Goal: Information Seeking & Learning: Compare options

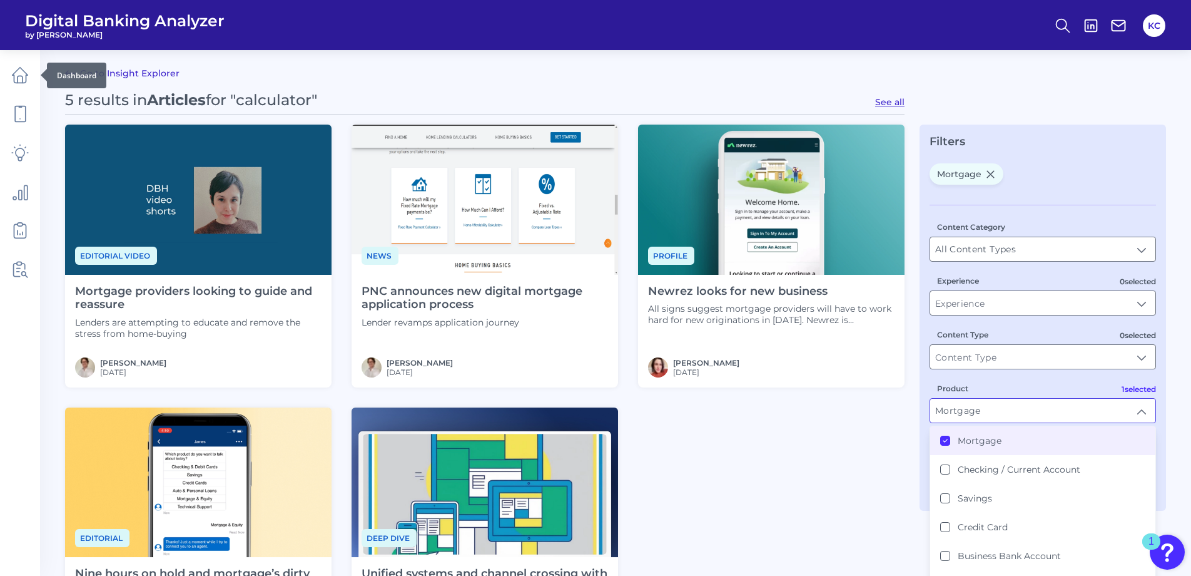
scroll to position [63, 0]
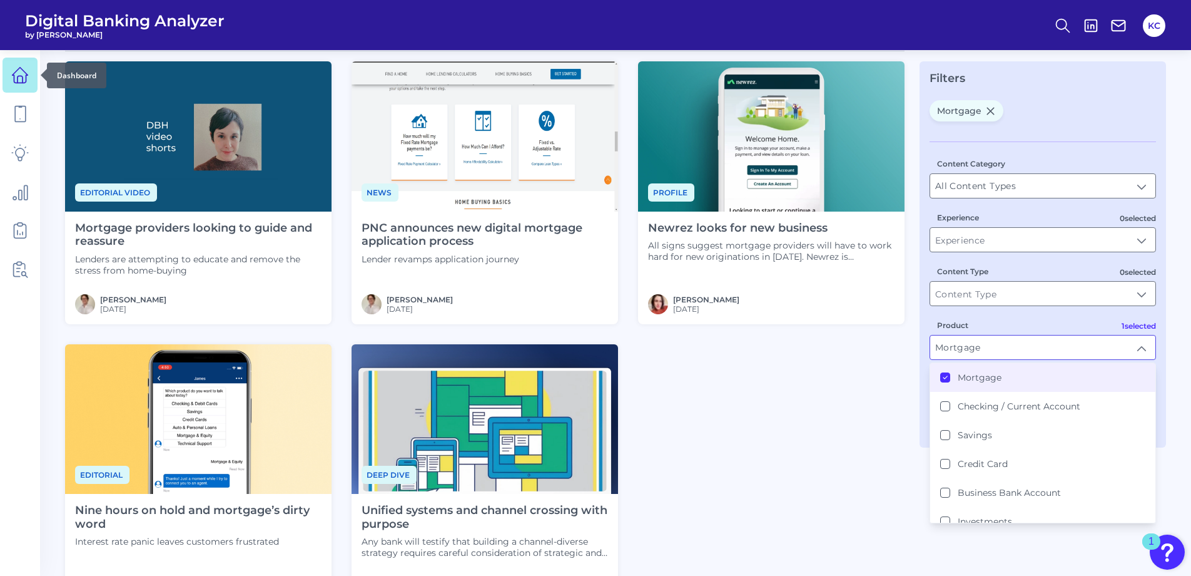
click at [15, 77] on icon at bounding box center [20, 75] width 18 height 18
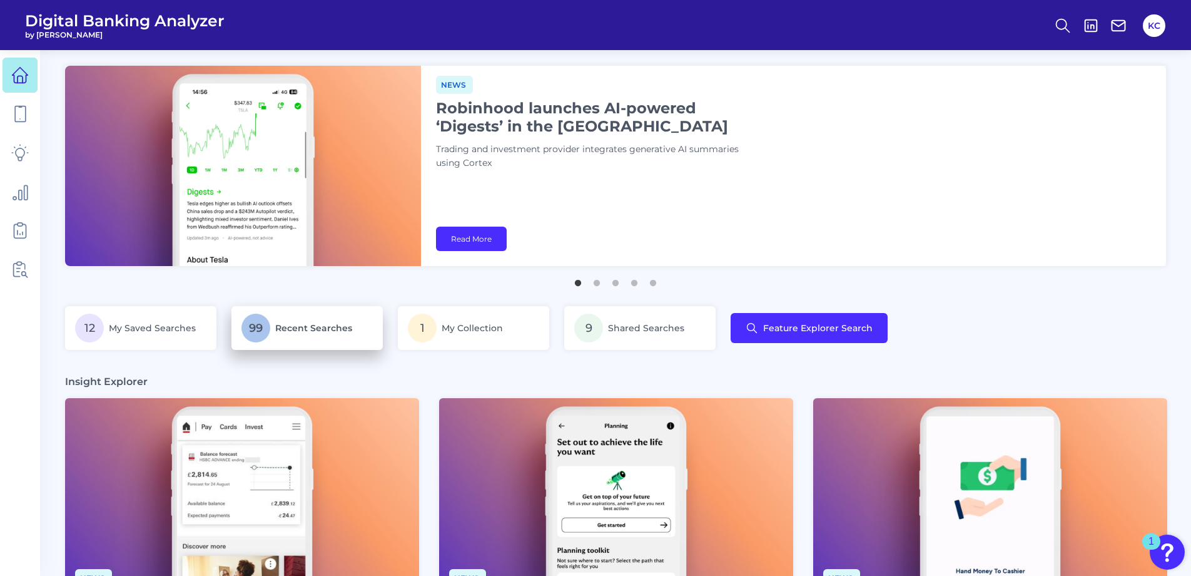
click at [311, 338] on p "99 Recent Searches" at bounding box center [306, 327] width 131 height 29
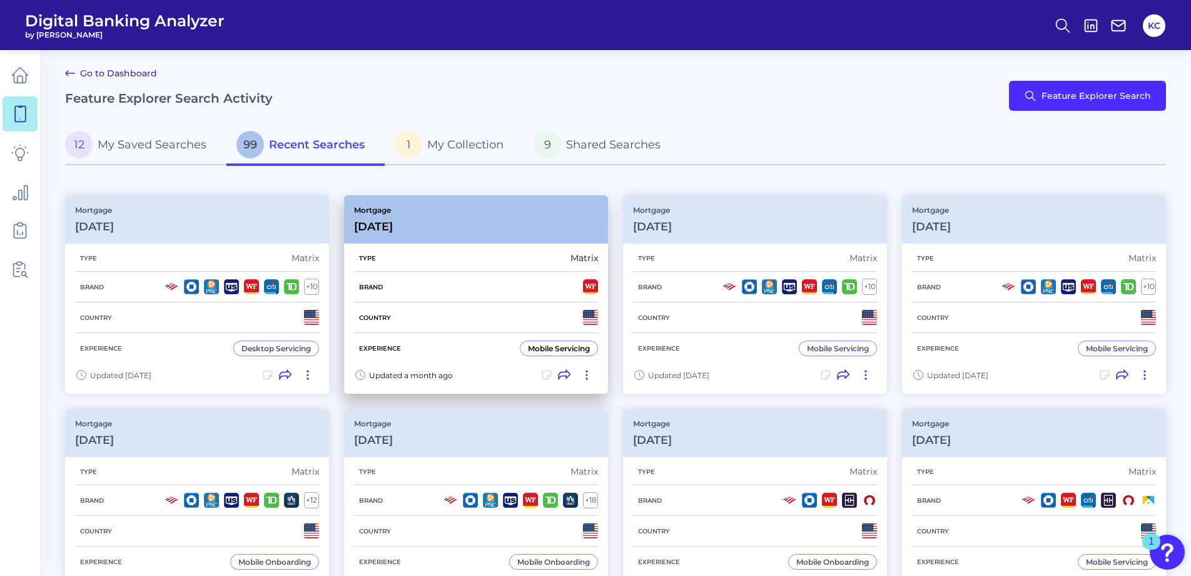
click at [386, 206] on p "Mortgage" at bounding box center [373, 209] width 39 height 9
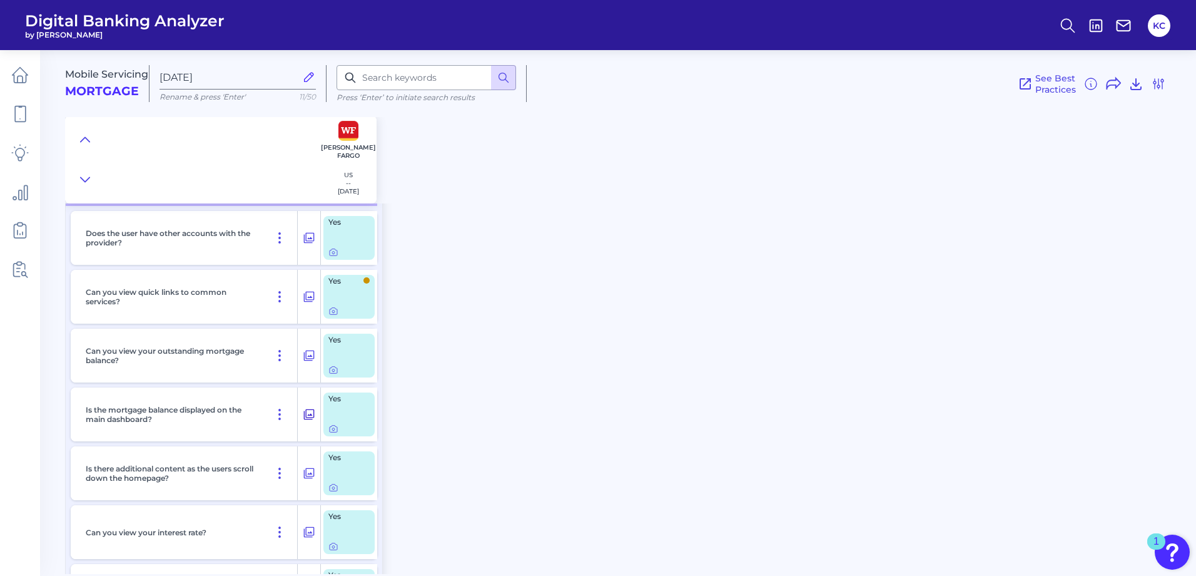
scroll to position [813, 0]
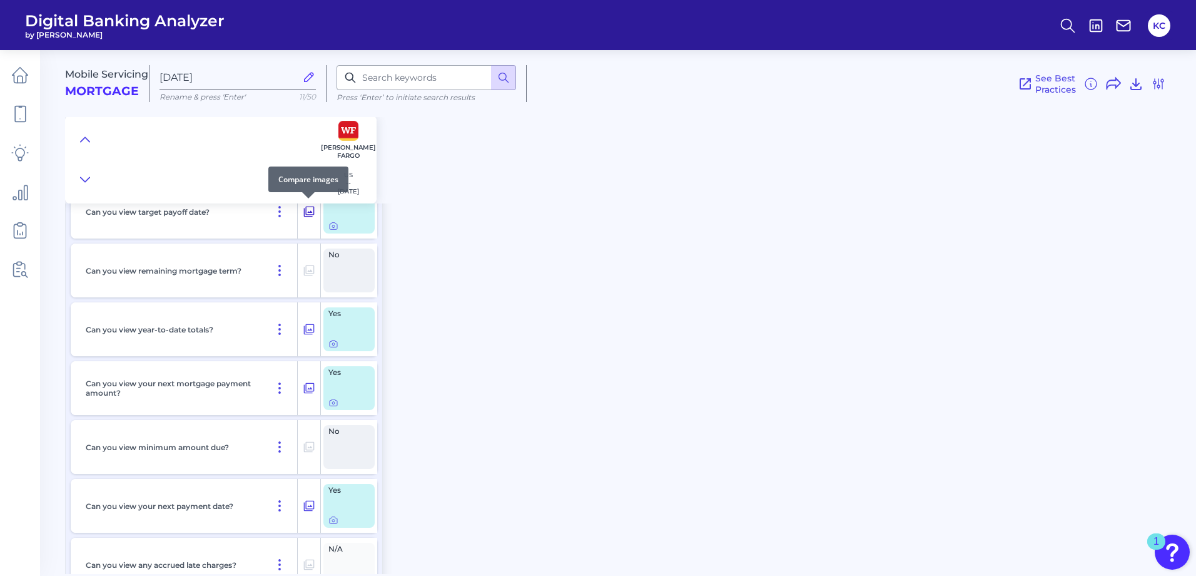
click at [309, 208] on icon at bounding box center [309, 211] width 13 height 15
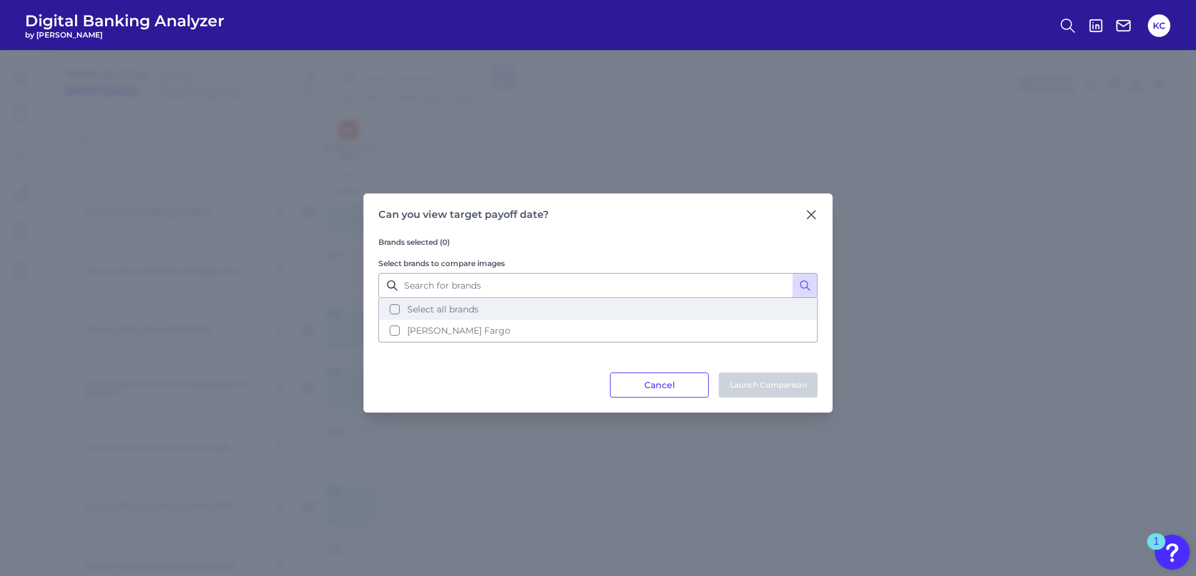
click at [445, 310] on span "Select all brands" at bounding box center [442, 308] width 71 height 11
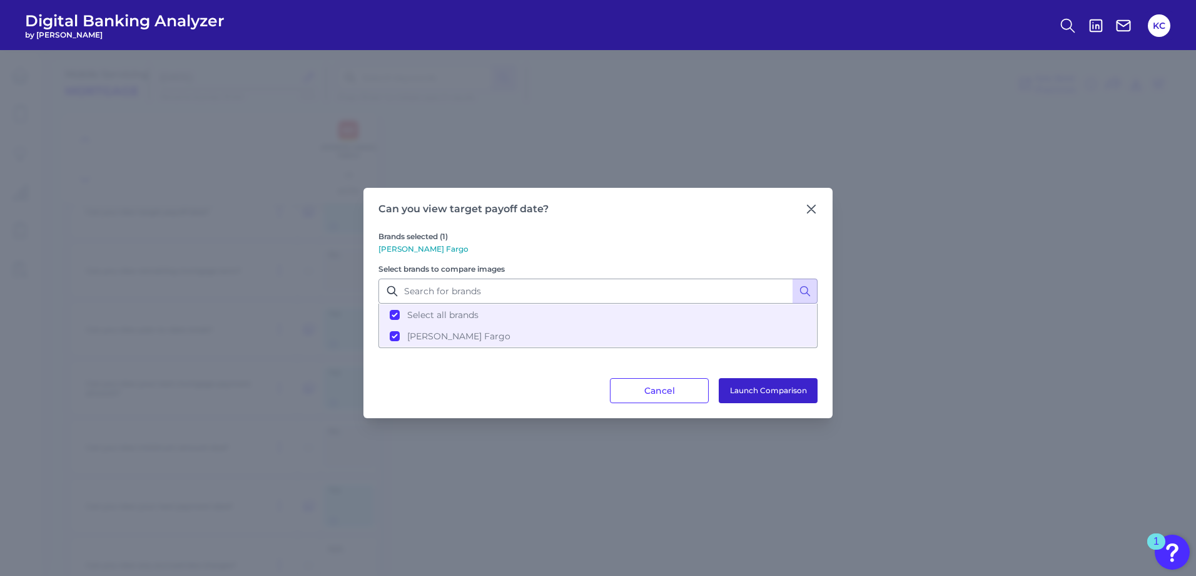
click at [769, 397] on button "Launch Comparison" at bounding box center [768, 390] width 99 height 25
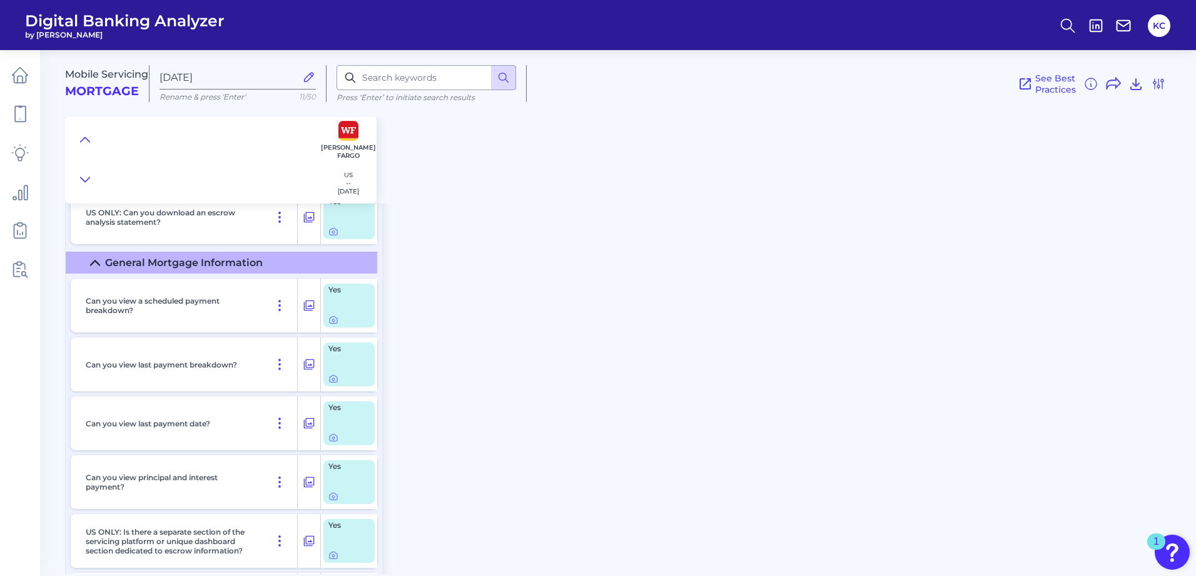
scroll to position [2377, 0]
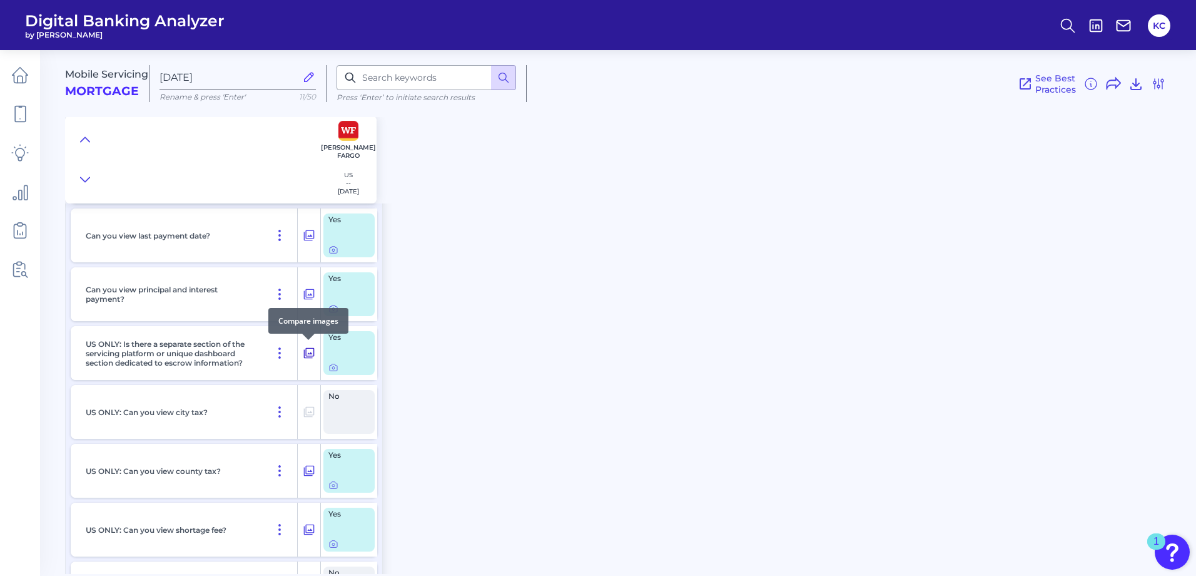
click at [307, 352] on icon at bounding box center [309, 352] width 13 height 15
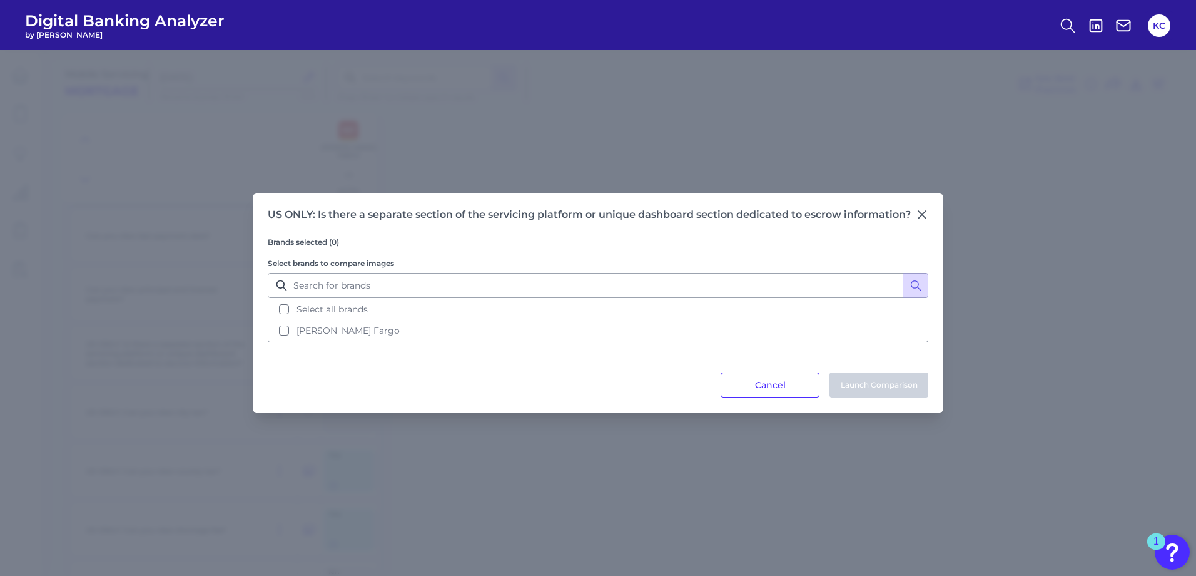
click at [797, 390] on button "Cancel" at bounding box center [770, 384] width 99 height 25
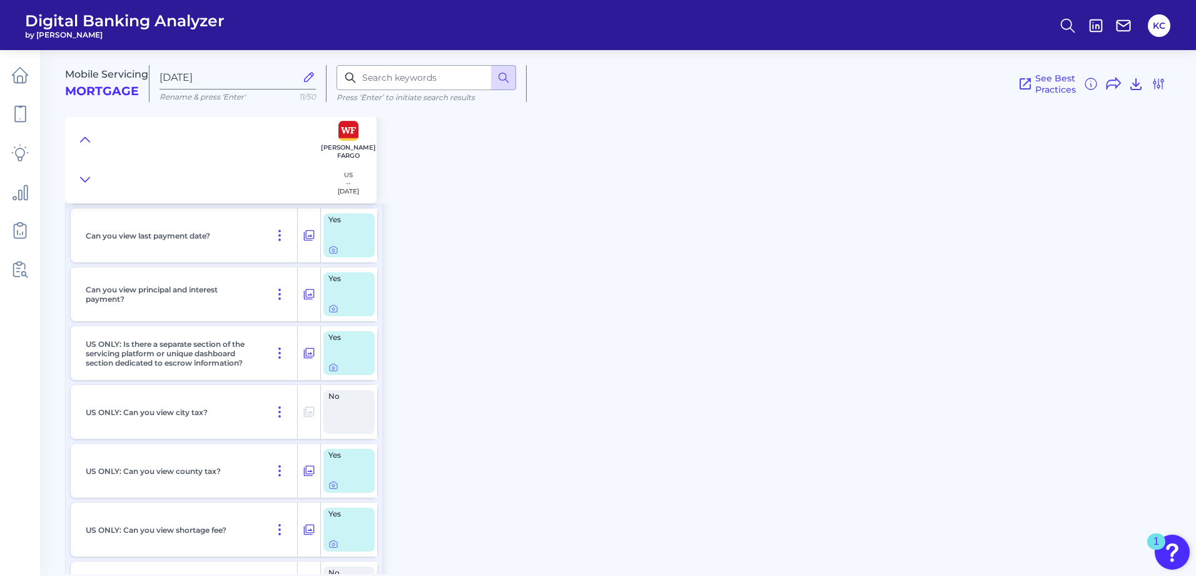
click at [355, 344] on div "Yes" at bounding box center [348, 353] width 51 height 44
click at [334, 368] on icon at bounding box center [333, 367] width 10 height 10
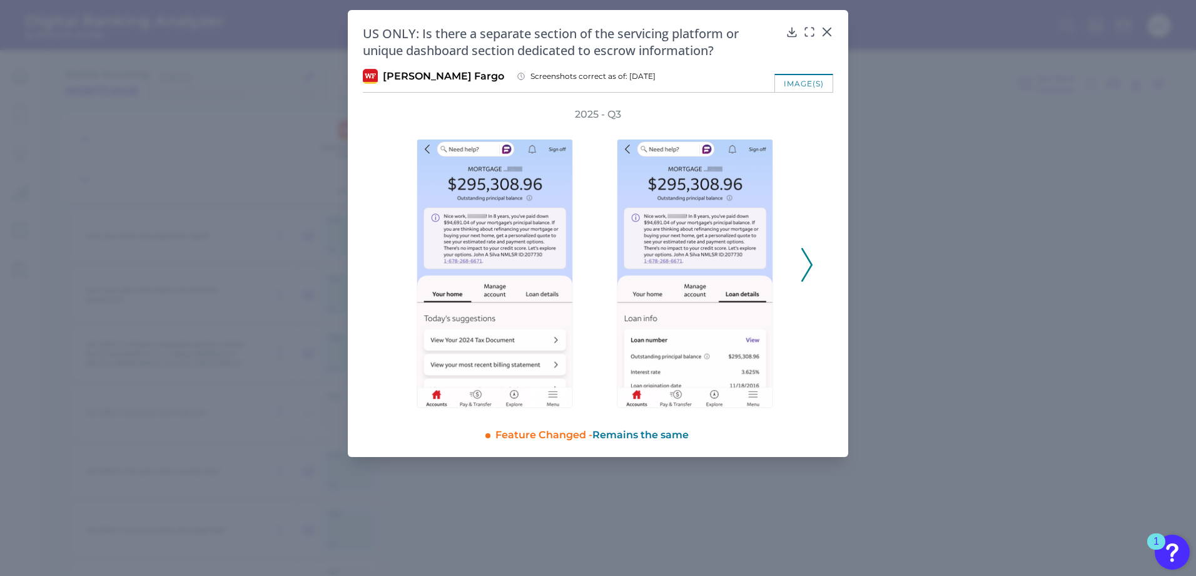
click at [829, 278] on div "2025 - Q3" at bounding box center [598, 258] width 470 height 300
click at [814, 275] on div "2025 - Q3" at bounding box center [598, 258] width 470 height 300
click at [804, 273] on icon at bounding box center [806, 265] width 11 height 34
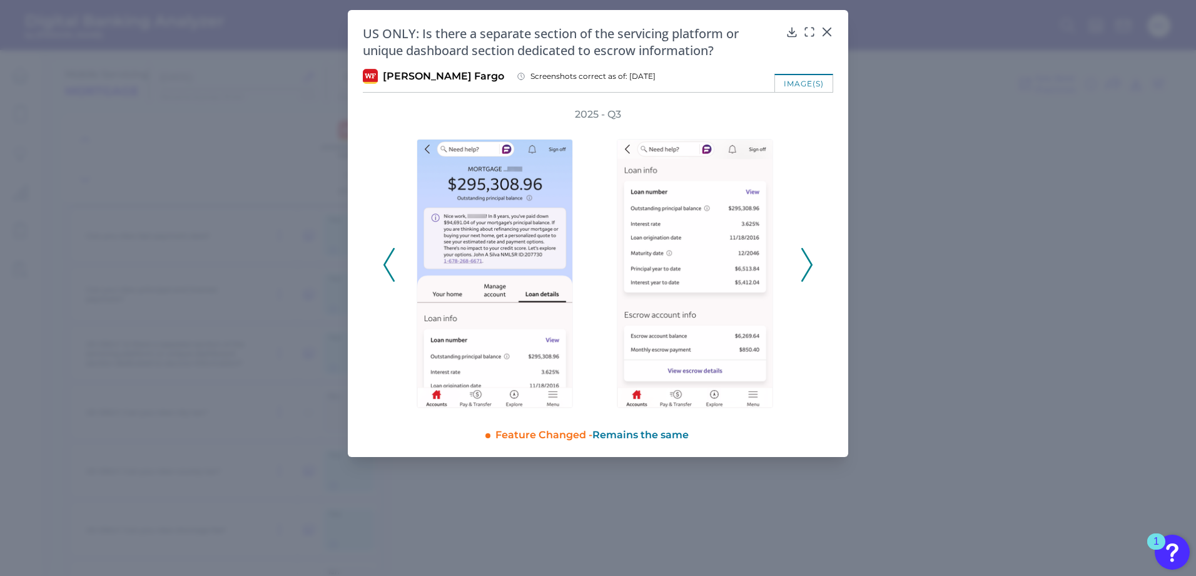
click at [804, 273] on icon at bounding box center [806, 265] width 11 height 34
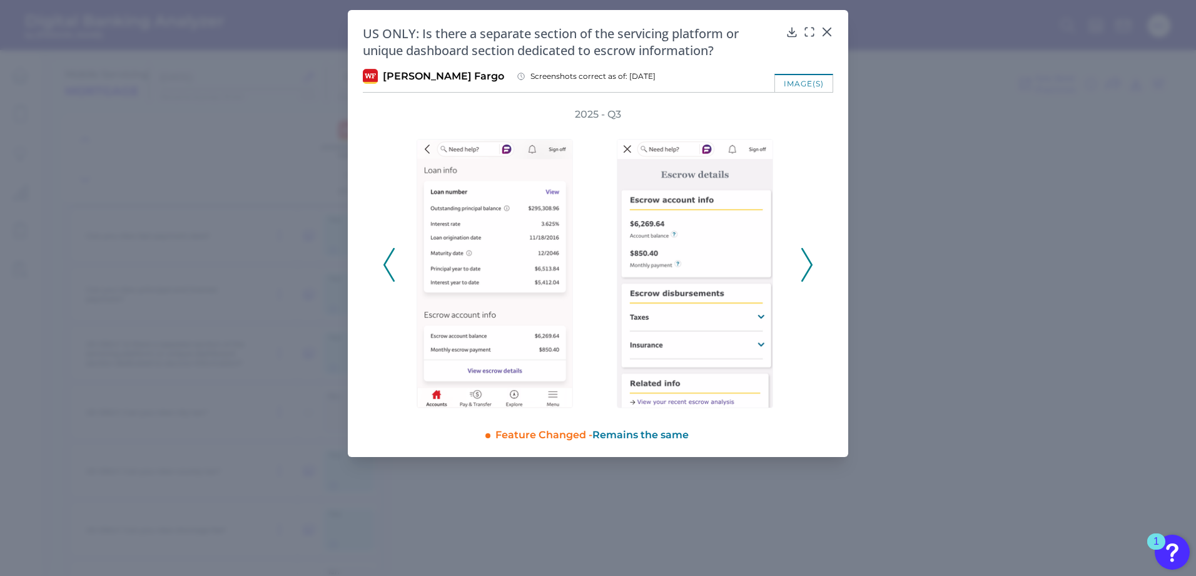
click at [804, 270] on icon at bounding box center [806, 265] width 11 height 34
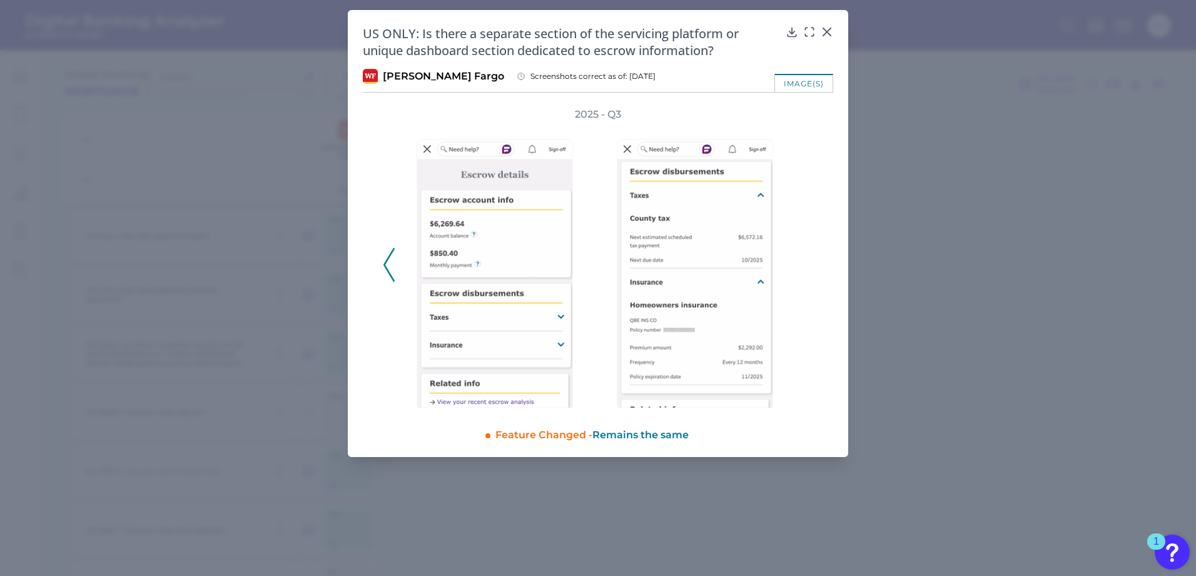
click at [804, 270] on div "2025 - Q3" at bounding box center [598, 258] width 430 height 300
click at [821, 33] on icon at bounding box center [827, 32] width 13 height 13
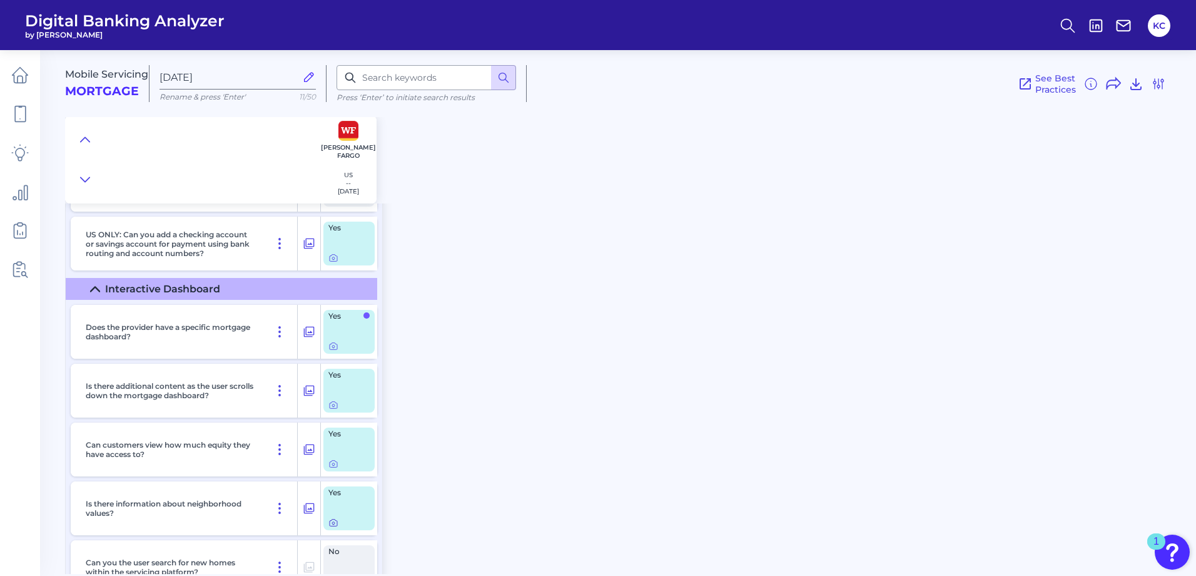
scroll to position [4817, 0]
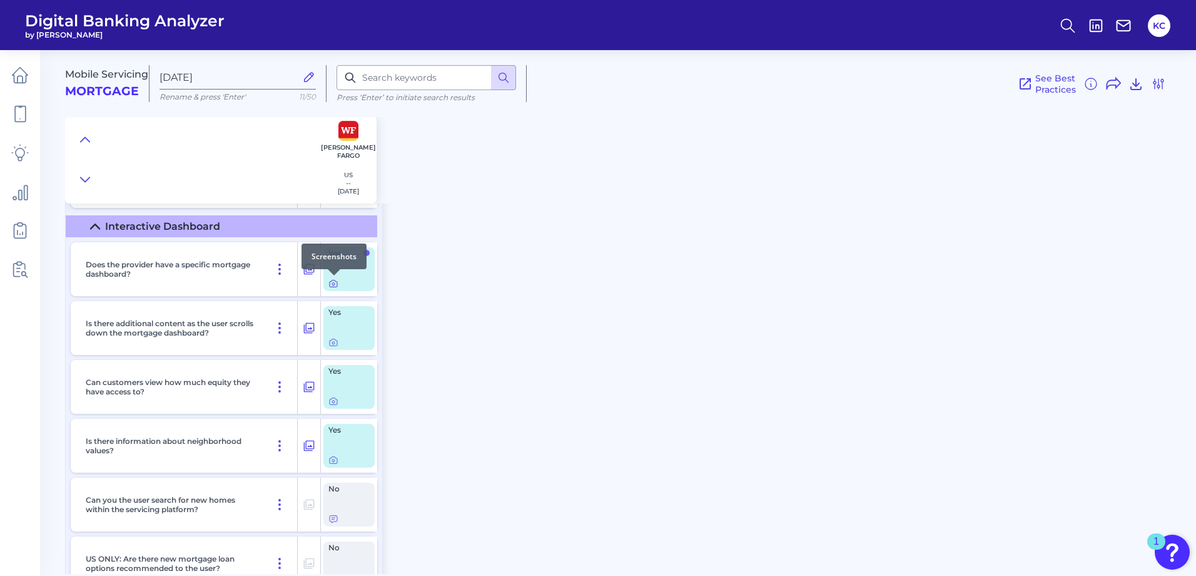
click at [335, 286] on icon at bounding box center [333, 283] width 10 height 10
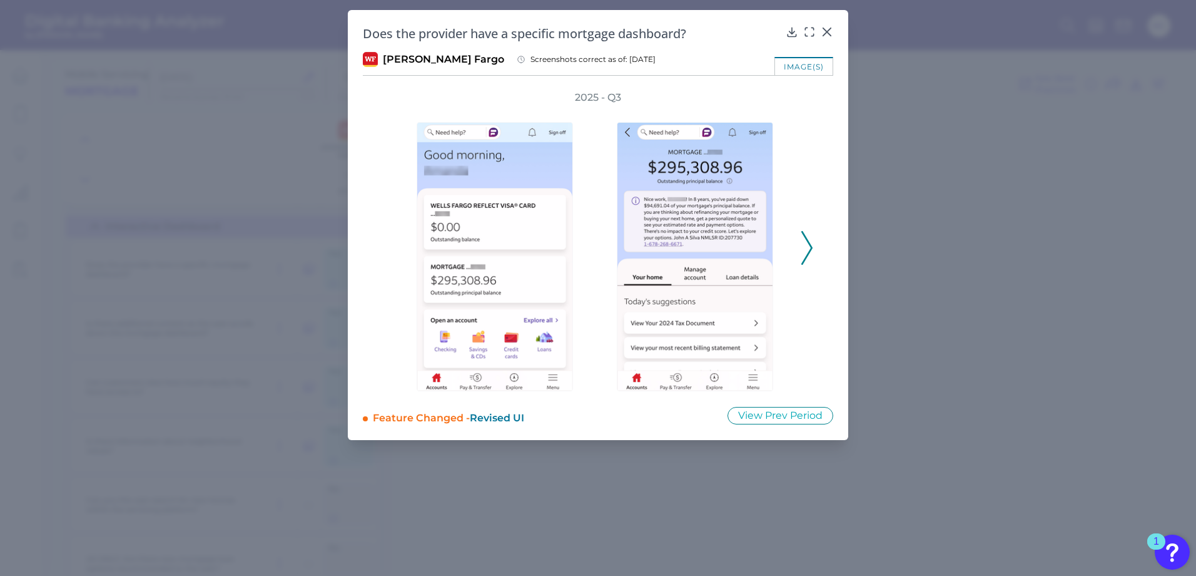
click at [801, 250] on button at bounding box center [807, 248] width 13 height 34
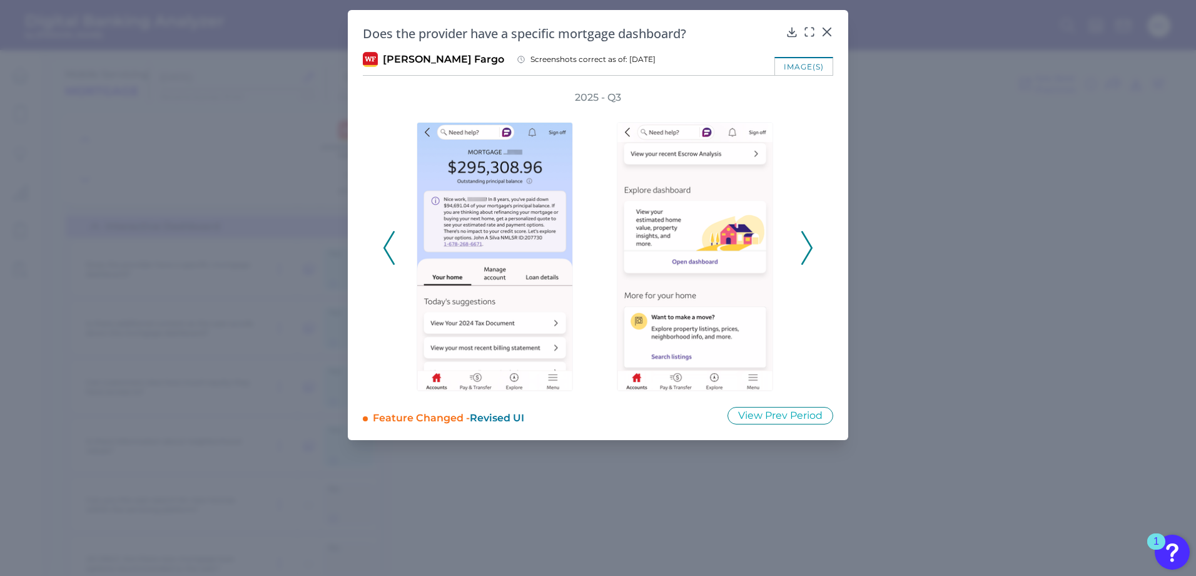
click at [810, 250] on polyline at bounding box center [806, 247] width 9 height 32
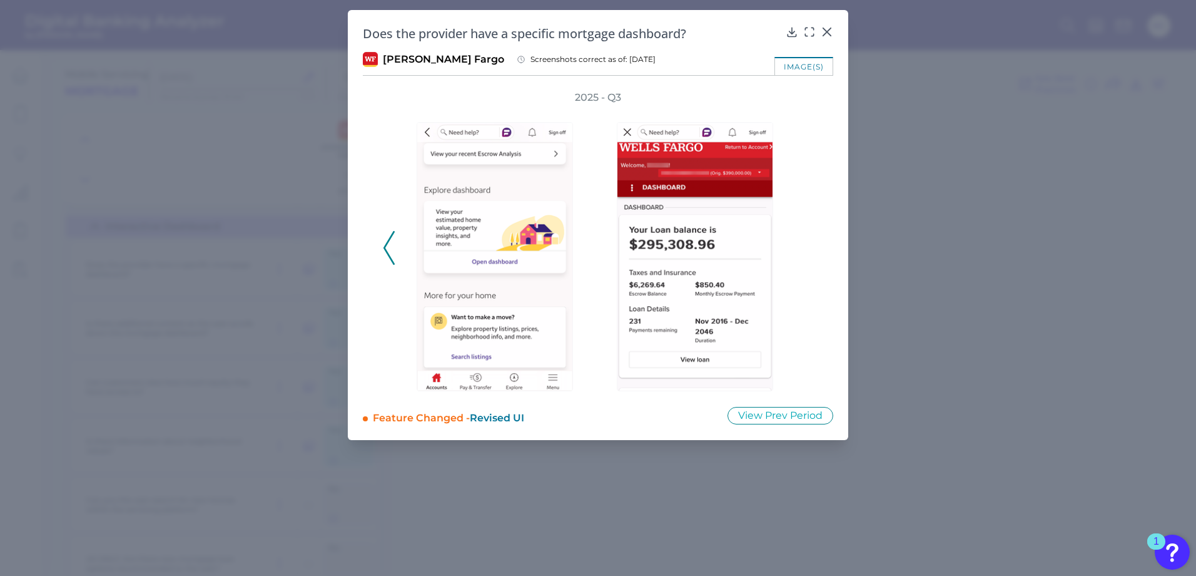
click at [810, 250] on div "2025 - Q3" at bounding box center [598, 241] width 430 height 300
click at [686, 327] on img at bounding box center [695, 256] width 156 height 269
click at [764, 194] on img at bounding box center [695, 256] width 156 height 269
click at [828, 30] on icon at bounding box center [827, 32] width 13 height 13
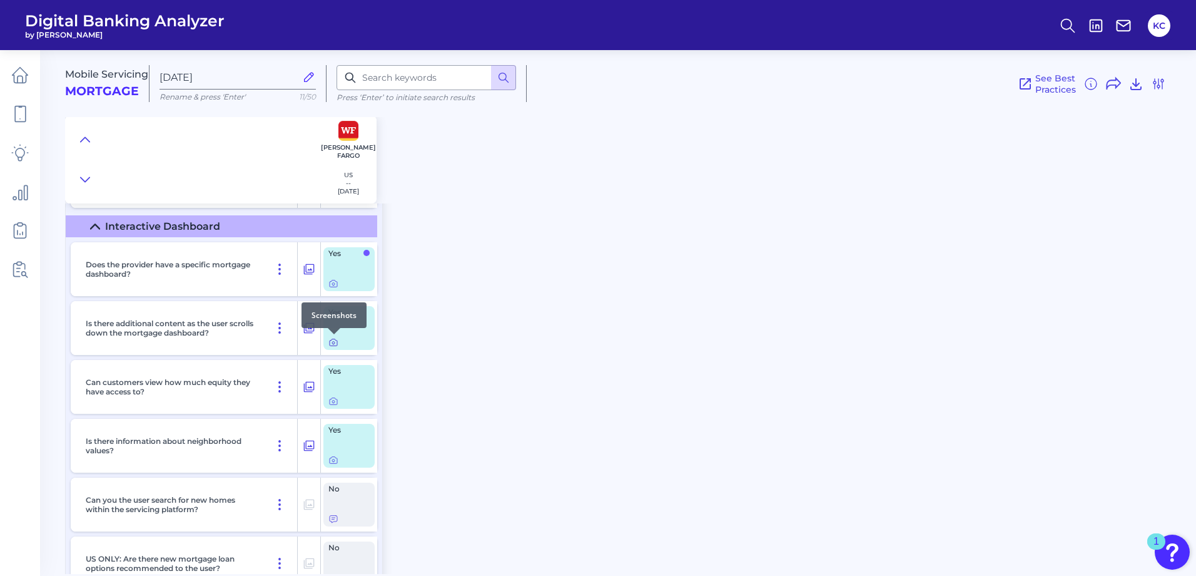
click at [335, 343] on icon at bounding box center [333, 343] width 3 height 3
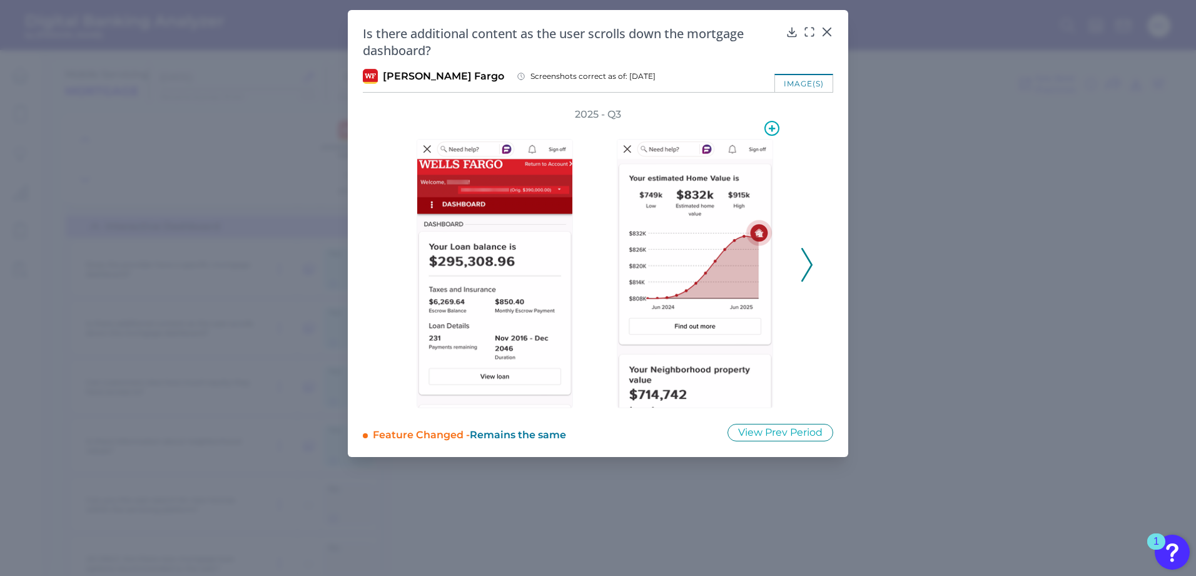
click at [655, 316] on img at bounding box center [695, 273] width 156 height 269
click at [806, 258] on icon at bounding box center [806, 265] width 11 height 34
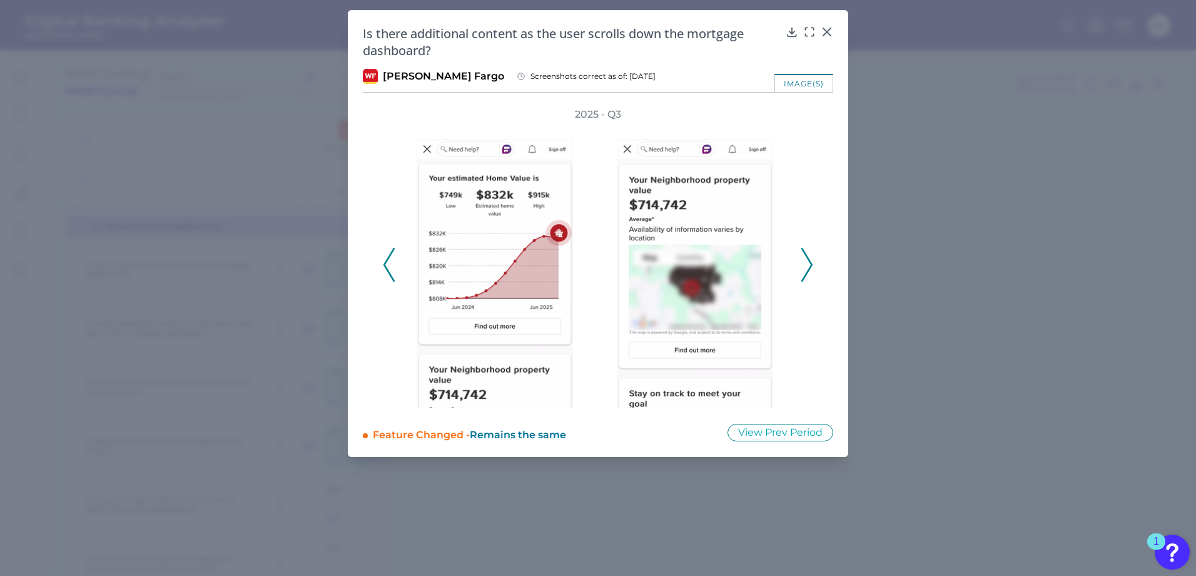
click at [803, 281] on icon at bounding box center [806, 265] width 11 height 34
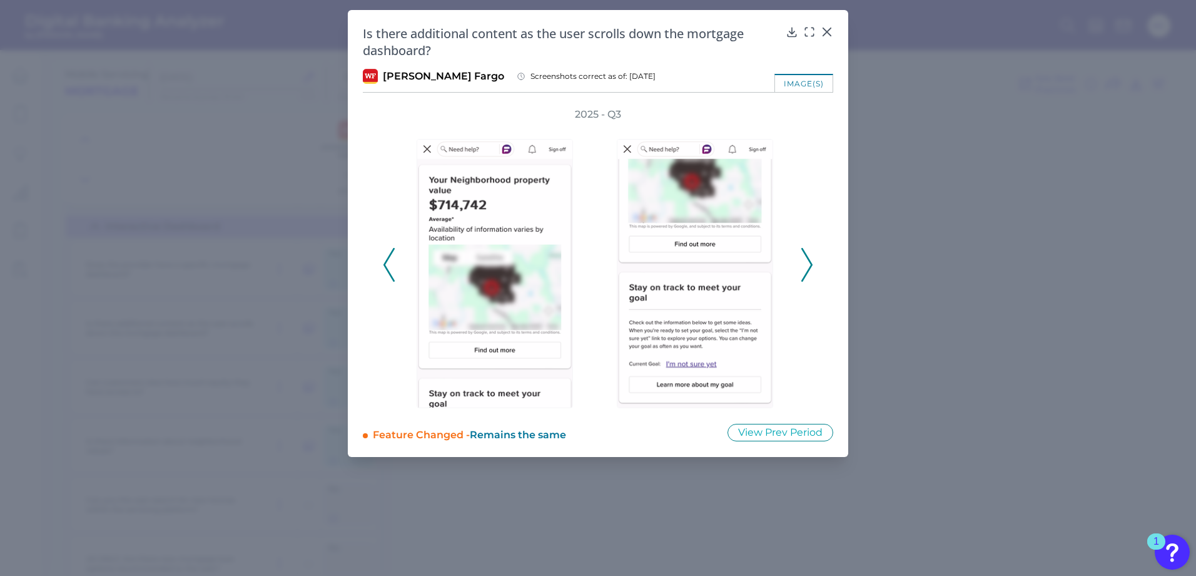
click at [810, 275] on icon at bounding box center [806, 265] width 11 height 34
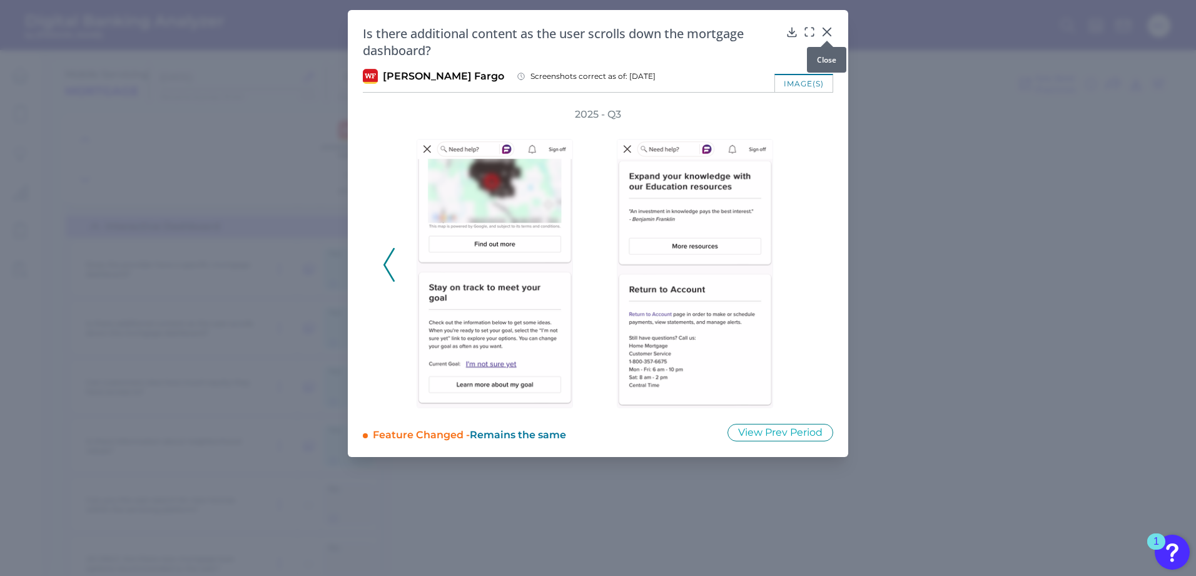
click at [828, 31] on icon at bounding box center [827, 32] width 8 height 8
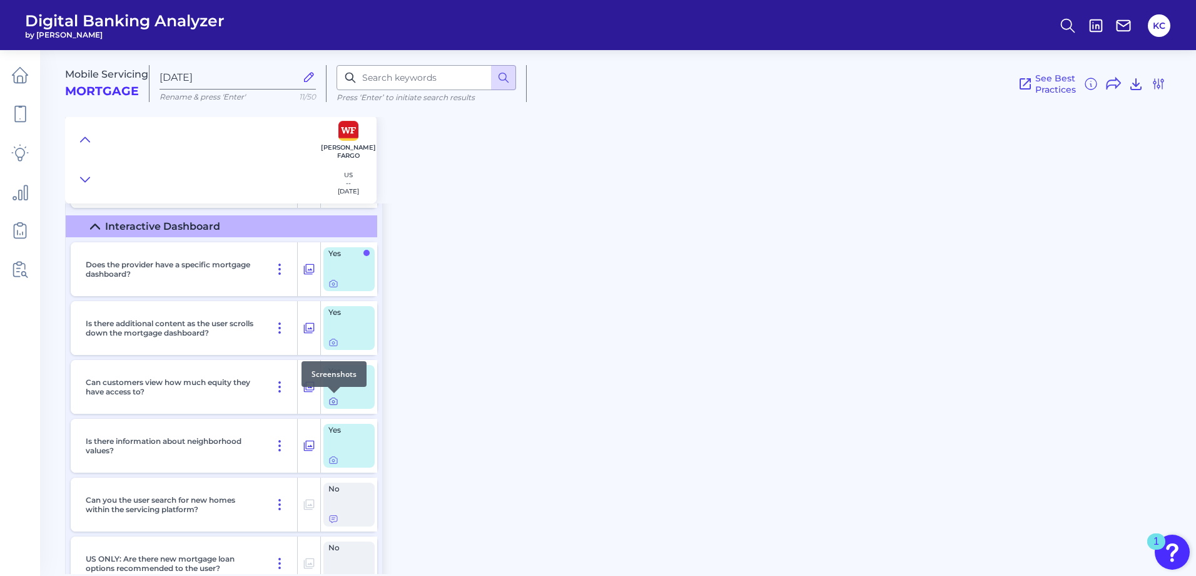
click at [333, 400] on icon at bounding box center [333, 401] width 10 height 10
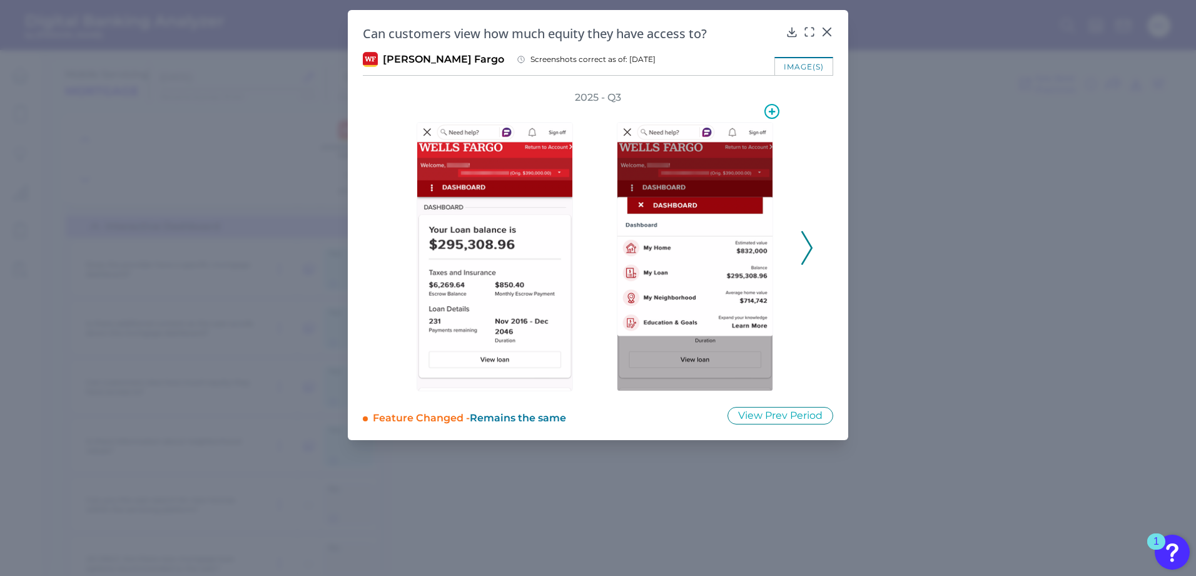
click at [704, 272] on img at bounding box center [695, 256] width 156 height 269
click at [803, 246] on icon at bounding box center [806, 248] width 11 height 34
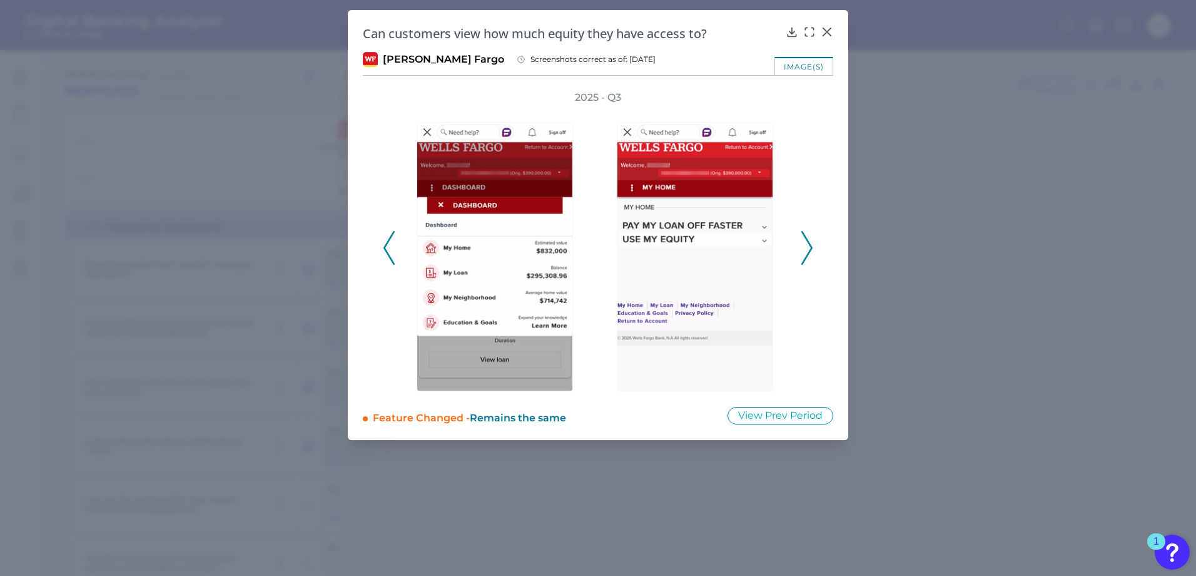
click at [798, 250] on div at bounding box center [698, 247] width 200 height 287
click at [808, 250] on icon at bounding box center [806, 248] width 11 height 34
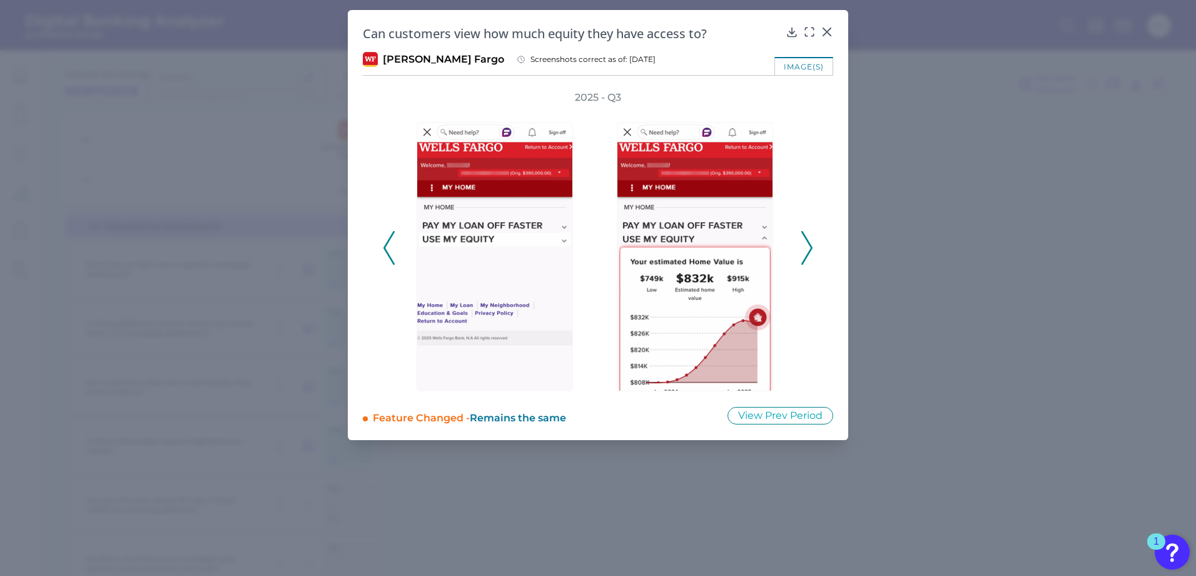
click at [808, 250] on icon at bounding box center [806, 248] width 11 height 34
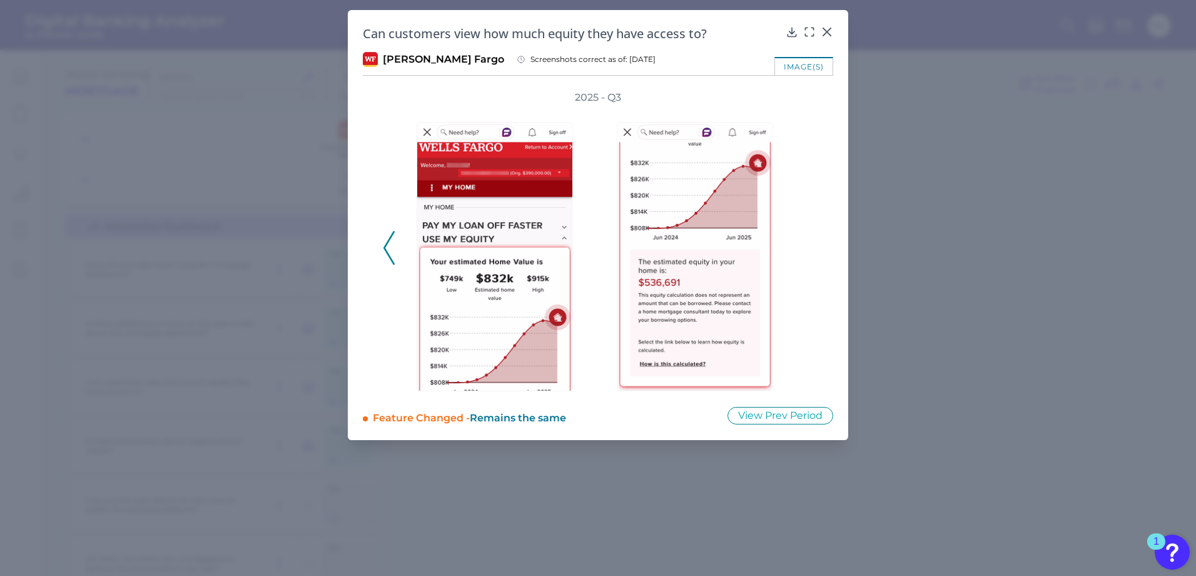
click at [808, 250] on div "2025 - Q3" at bounding box center [598, 241] width 430 height 300
click at [826, 29] on icon at bounding box center [827, 32] width 13 height 13
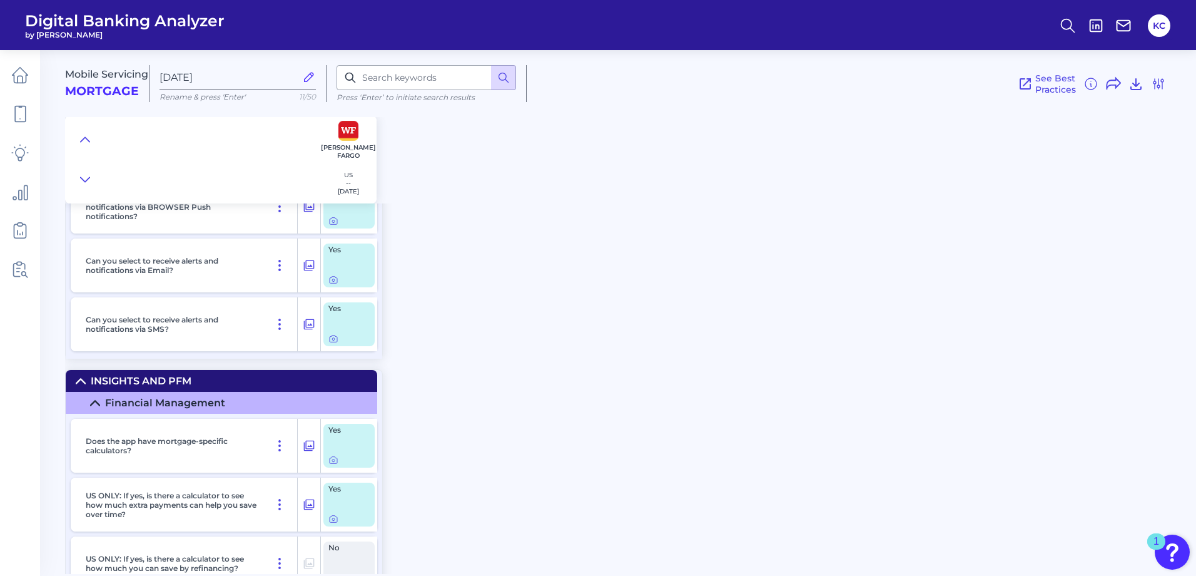
scroll to position [8132, 0]
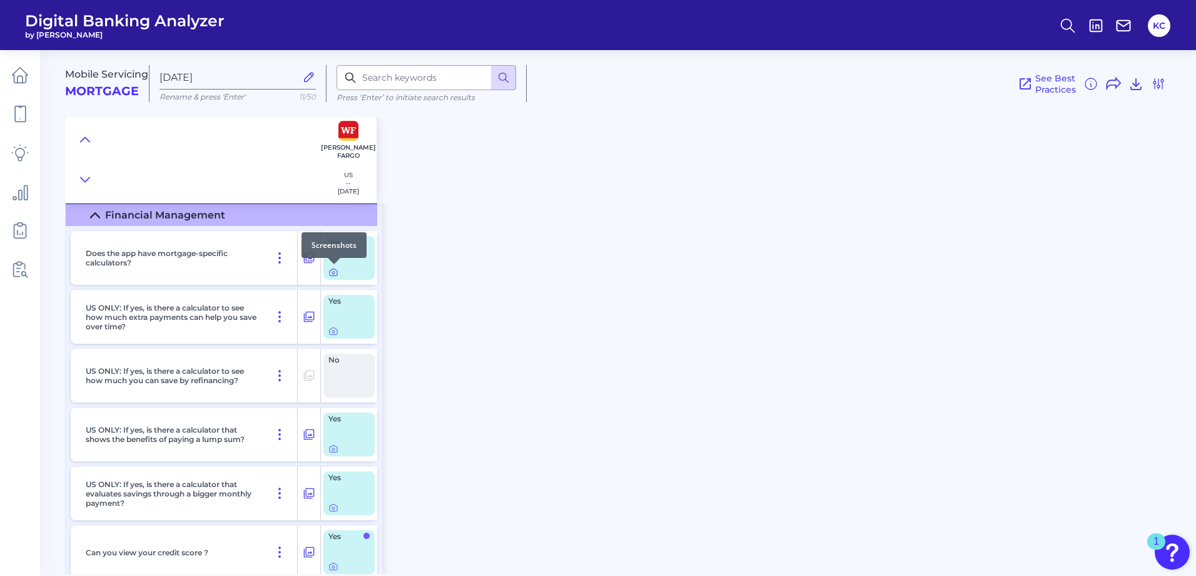
click at [337, 271] on icon at bounding box center [333, 272] width 10 height 10
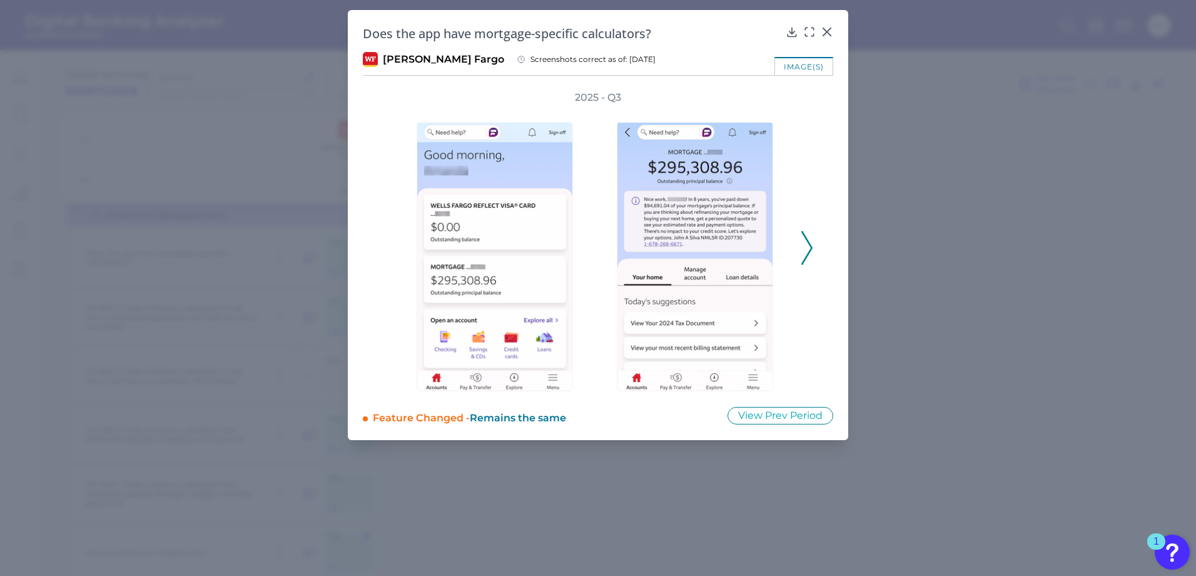
click at [801, 250] on button at bounding box center [807, 248] width 13 height 34
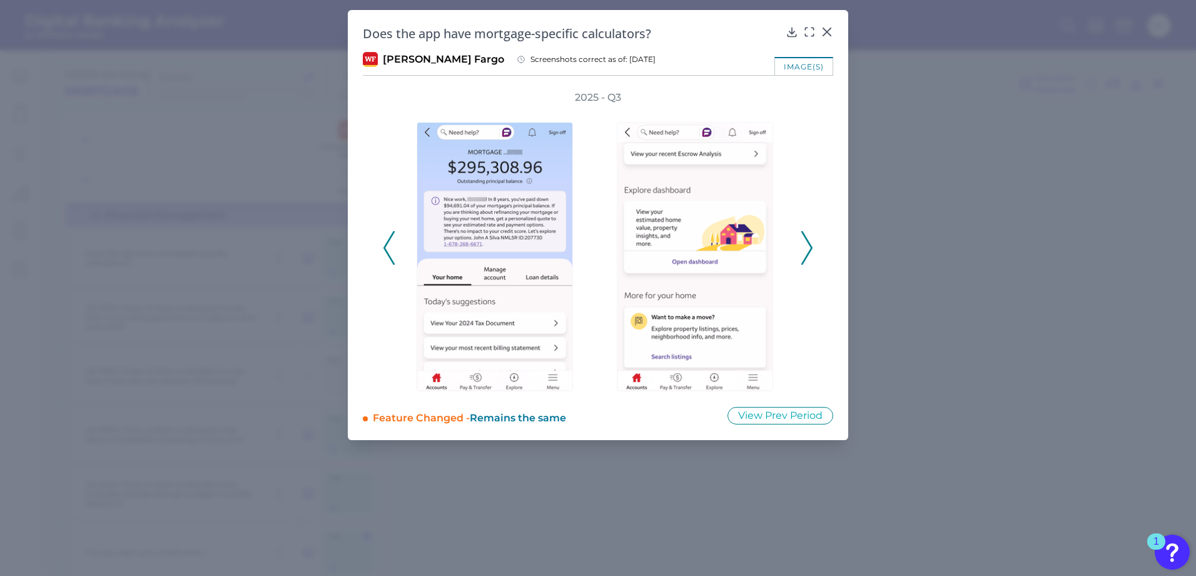
click at [806, 250] on icon at bounding box center [806, 248] width 11 height 34
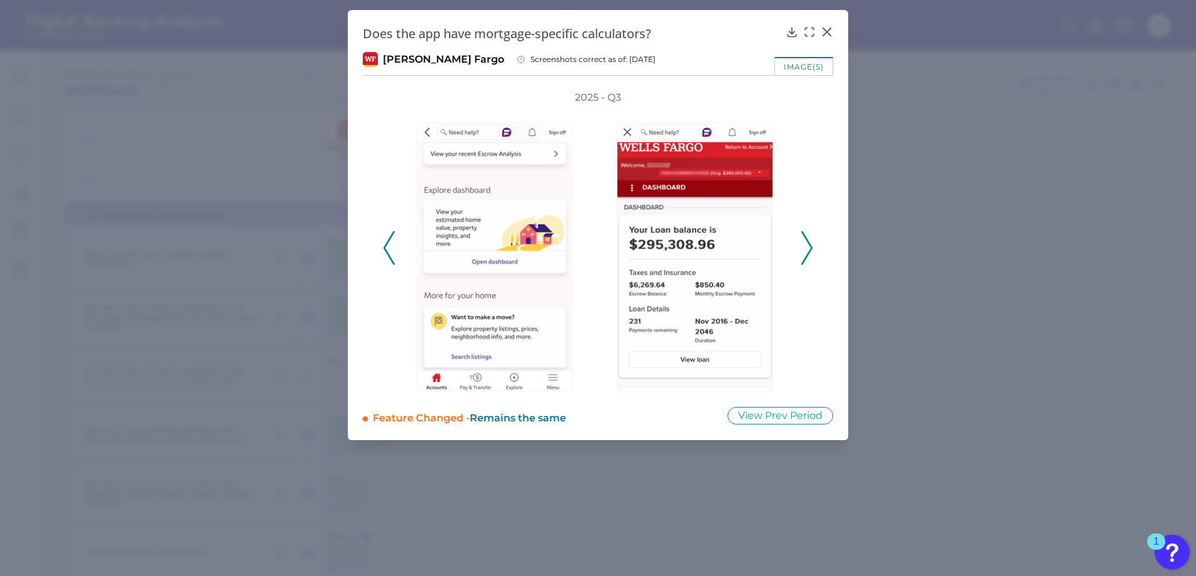
click at [806, 250] on icon at bounding box center [806, 248] width 11 height 34
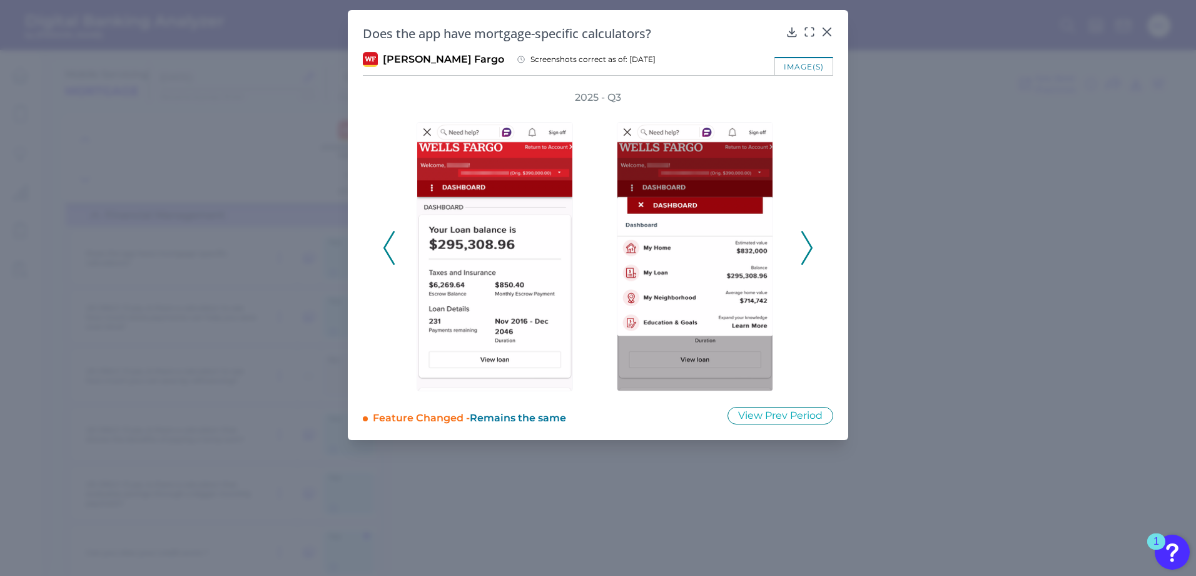
click at [806, 250] on icon at bounding box center [806, 248] width 11 height 34
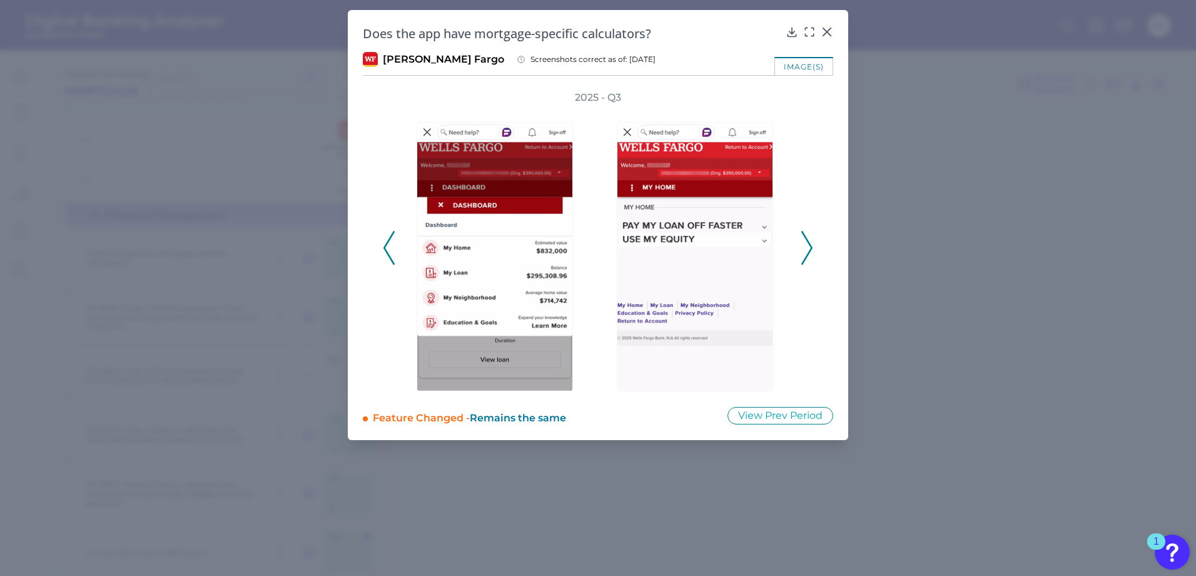
click at [806, 250] on icon at bounding box center [806, 248] width 11 height 34
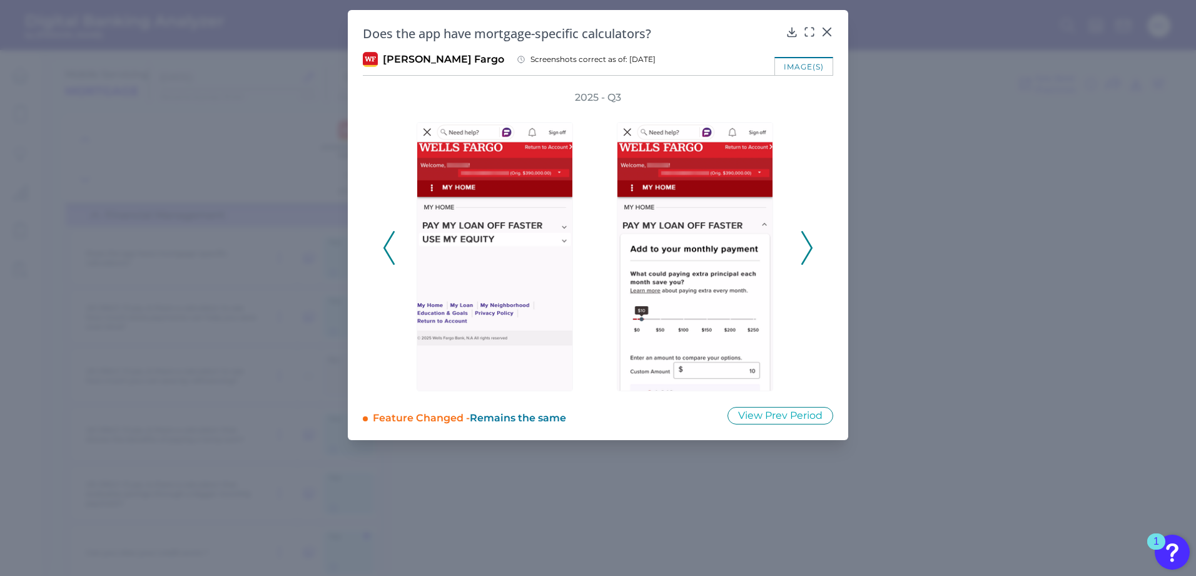
click at [806, 250] on icon at bounding box center [806, 248] width 11 height 34
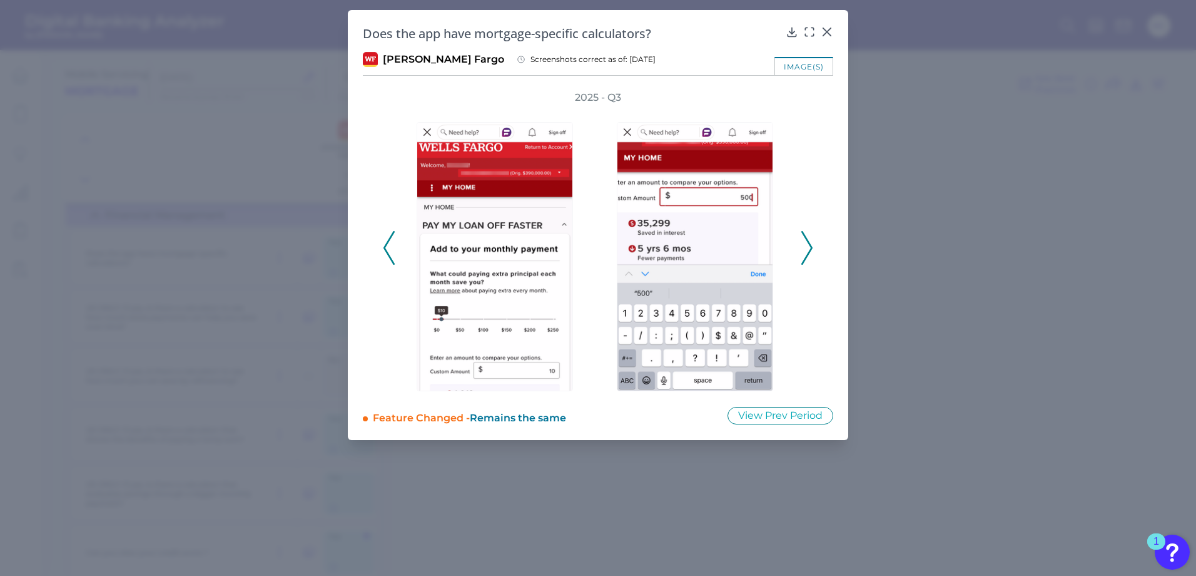
click at [806, 250] on icon at bounding box center [806, 248] width 11 height 34
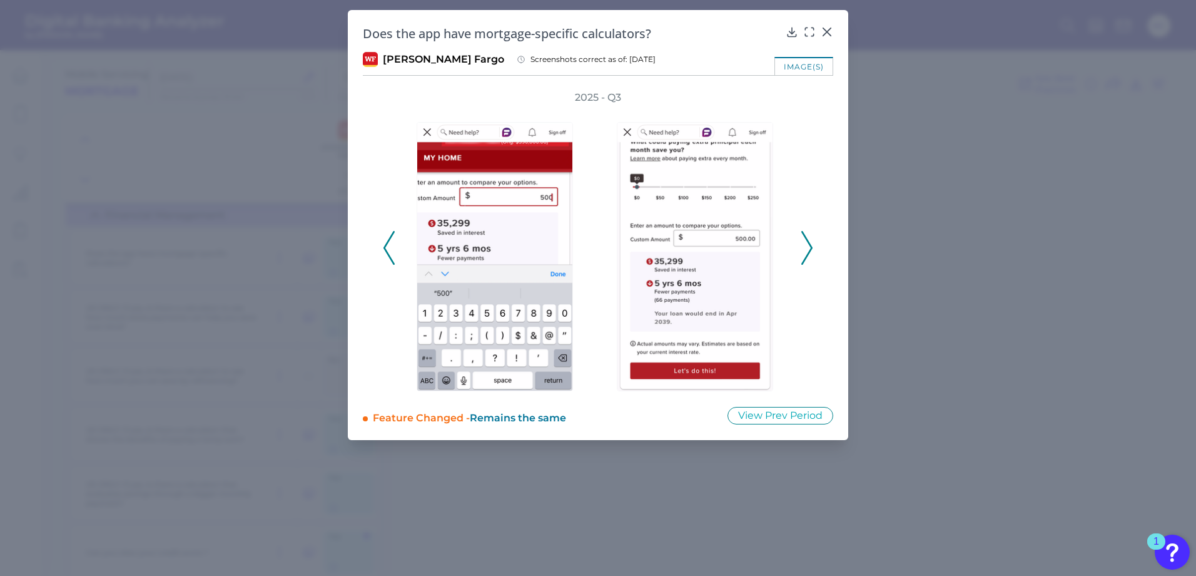
click at [806, 250] on icon at bounding box center [806, 248] width 11 height 34
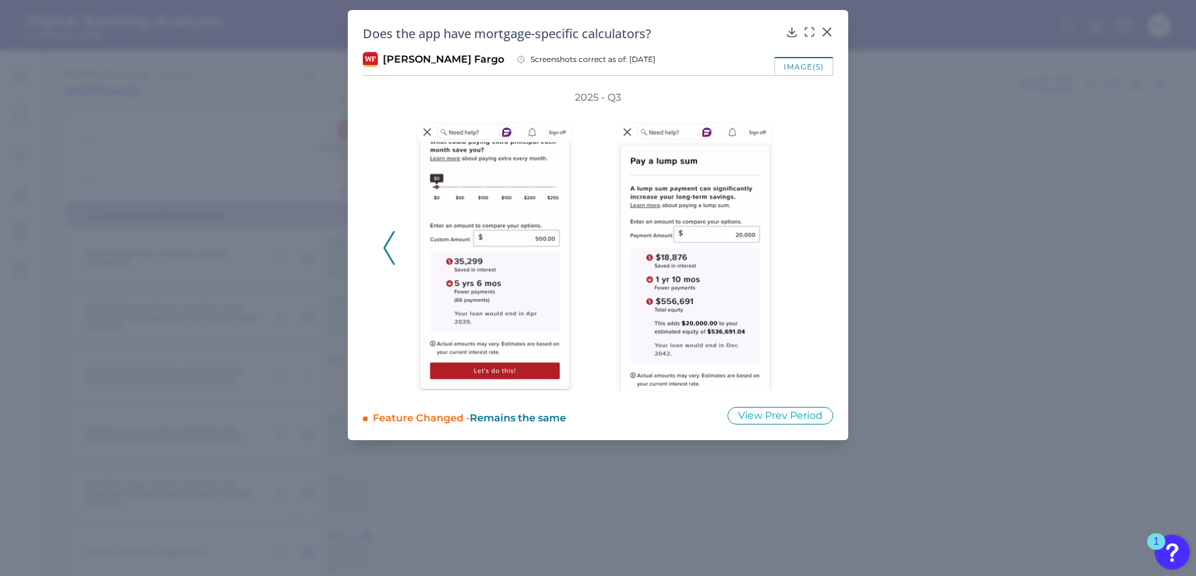
click at [389, 246] on icon at bounding box center [388, 248] width 11 height 34
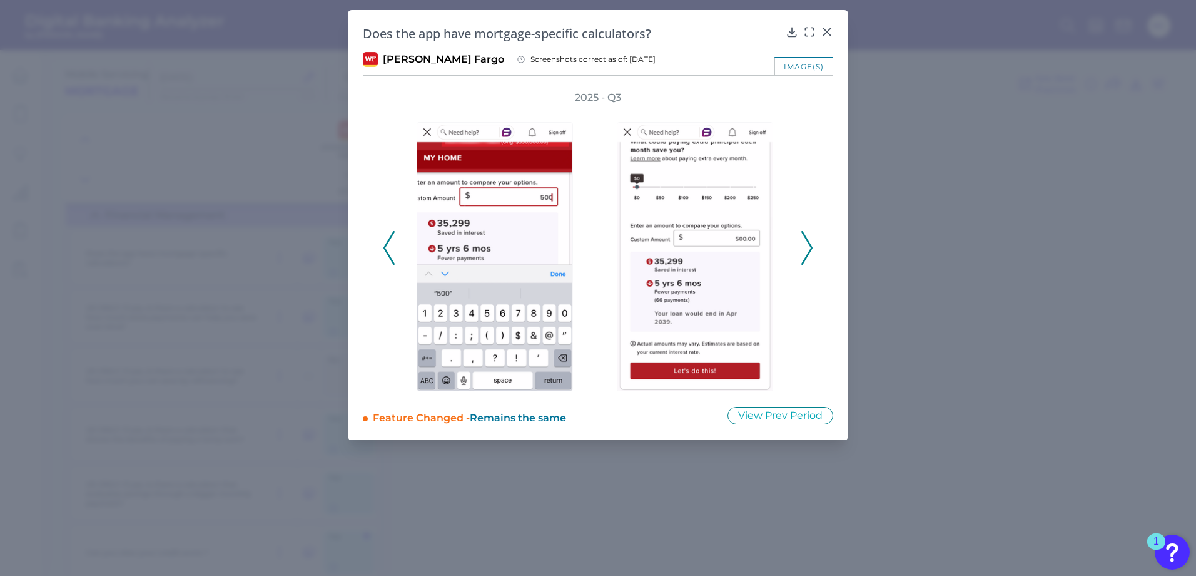
click at [389, 246] on icon at bounding box center [388, 248] width 11 height 34
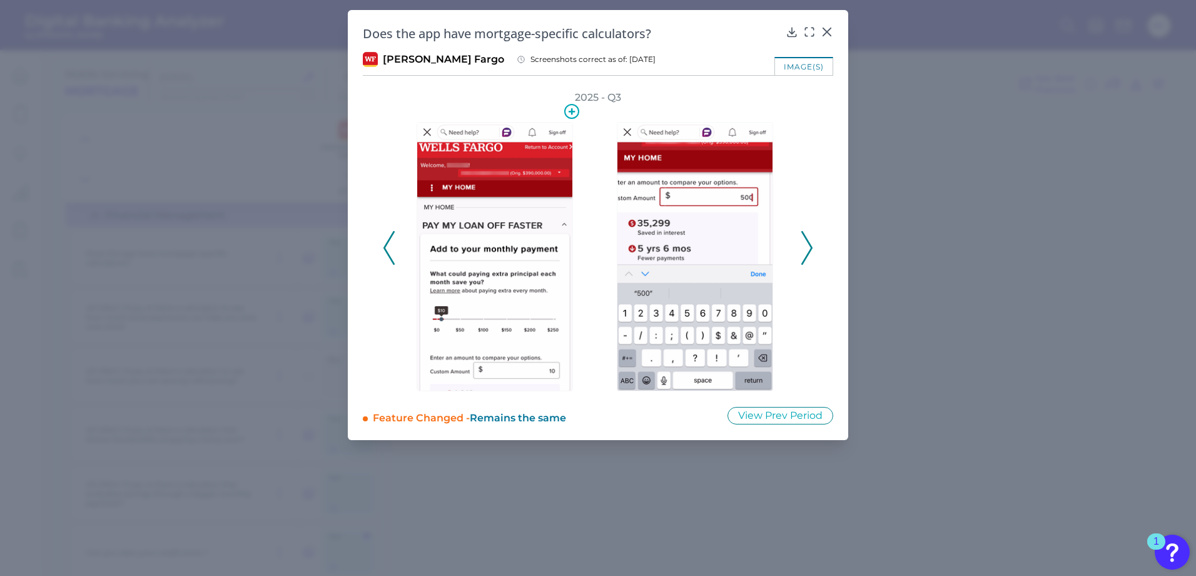
click at [429, 239] on img at bounding box center [495, 256] width 156 height 269
click at [396, 245] on div "2025 - Q3" at bounding box center [598, 241] width 430 height 300
click at [394, 246] on icon at bounding box center [388, 248] width 11 height 34
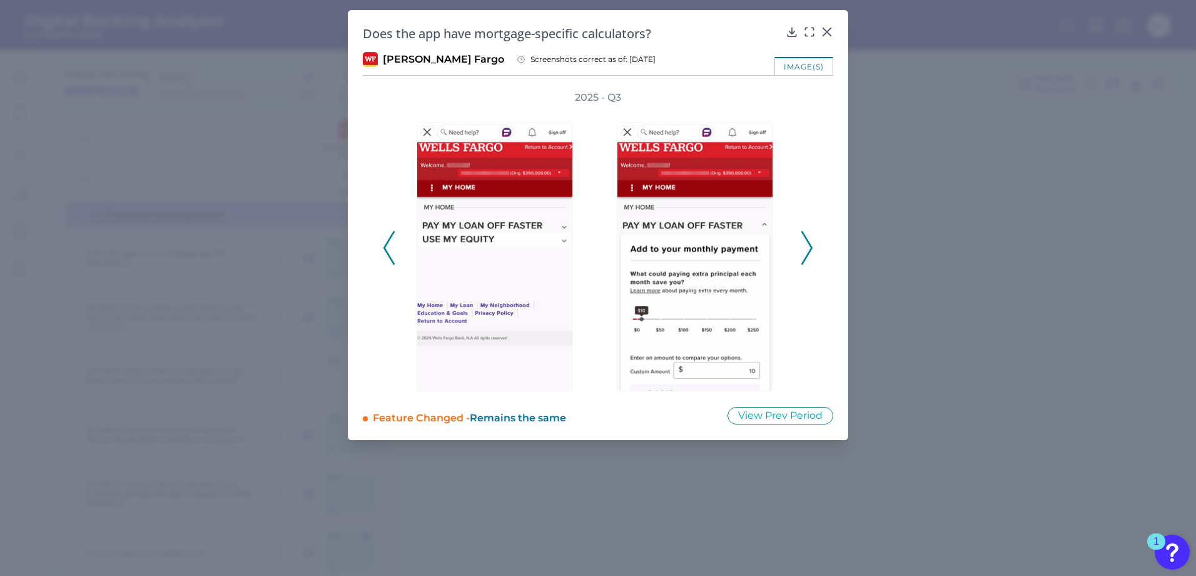
click at [387, 246] on icon at bounding box center [388, 248] width 11 height 34
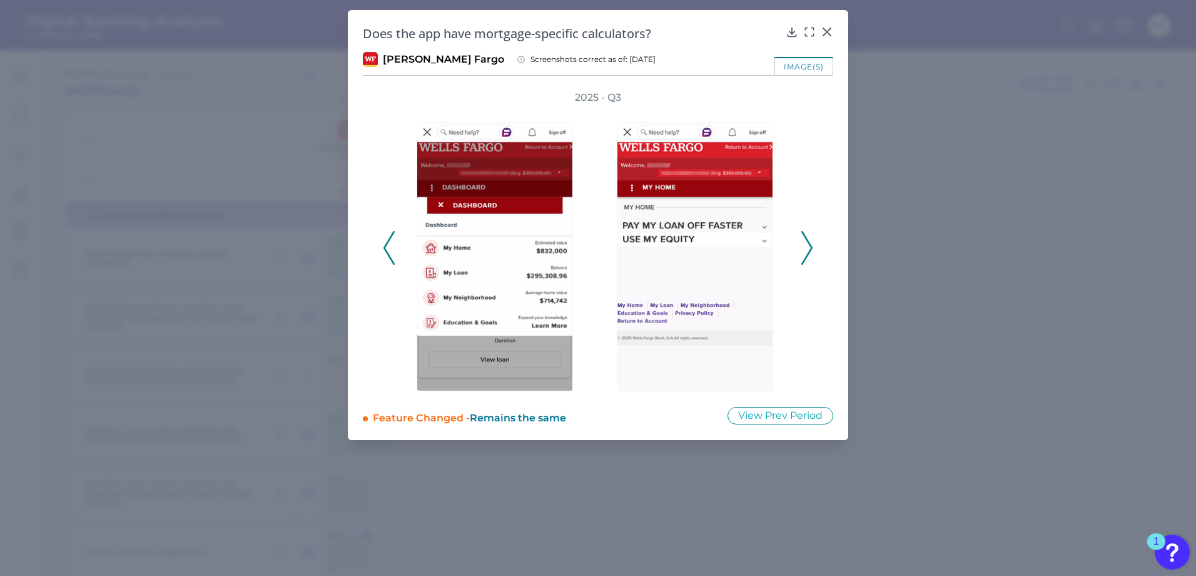
click at [799, 255] on div "2025 - Q3" at bounding box center [598, 241] width 430 height 300
click at [804, 253] on icon at bounding box center [806, 248] width 11 height 34
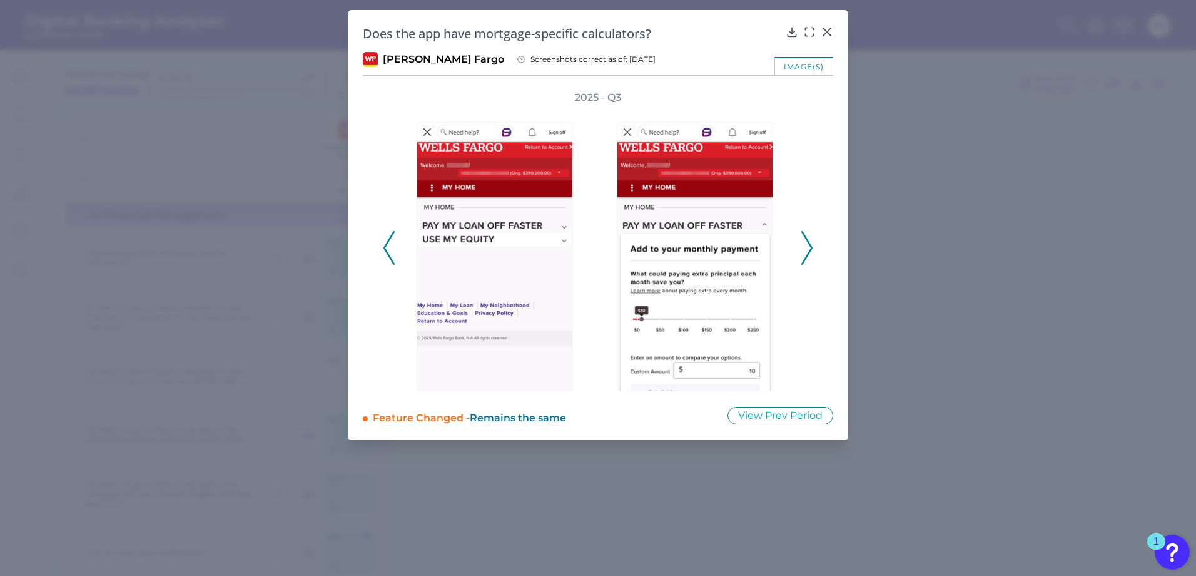
click at [808, 252] on icon at bounding box center [806, 248] width 11 height 34
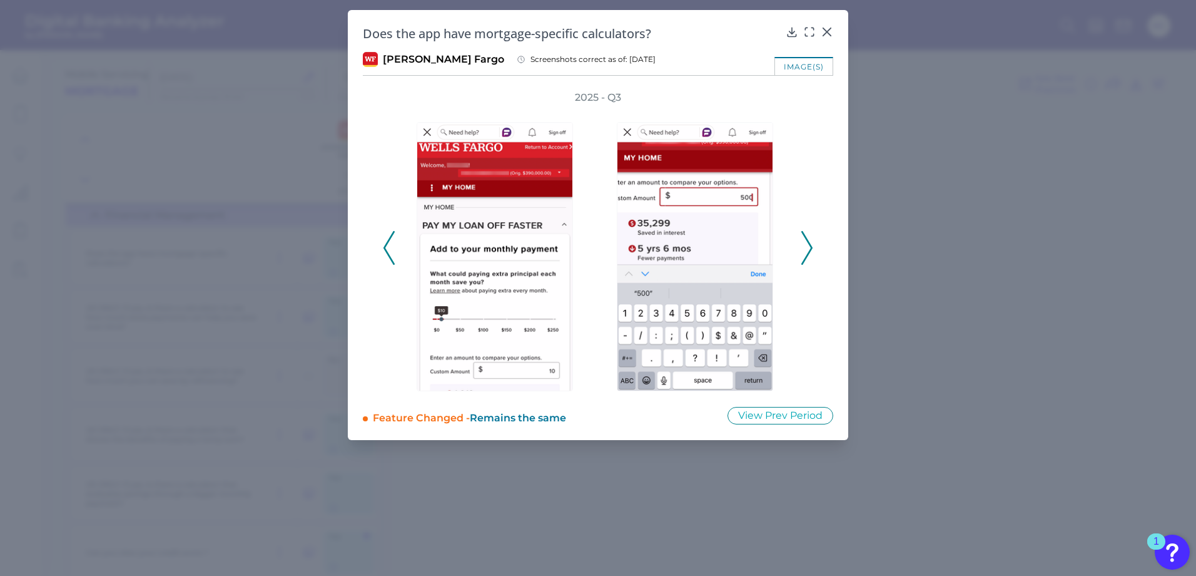
click at [808, 251] on icon at bounding box center [806, 248] width 11 height 34
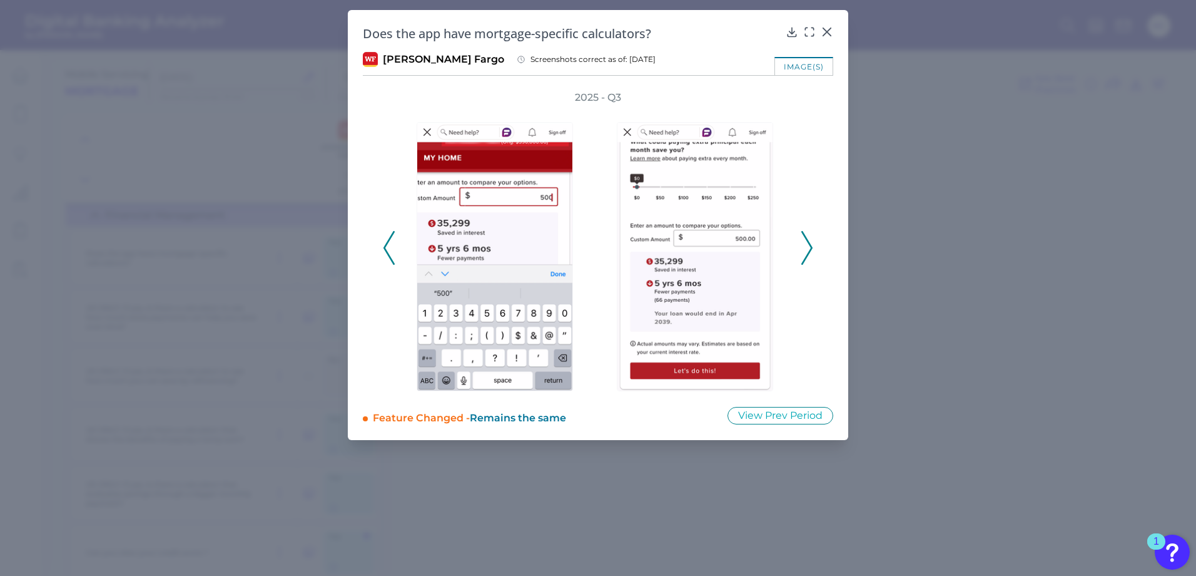
click at [808, 251] on icon at bounding box center [806, 248] width 11 height 34
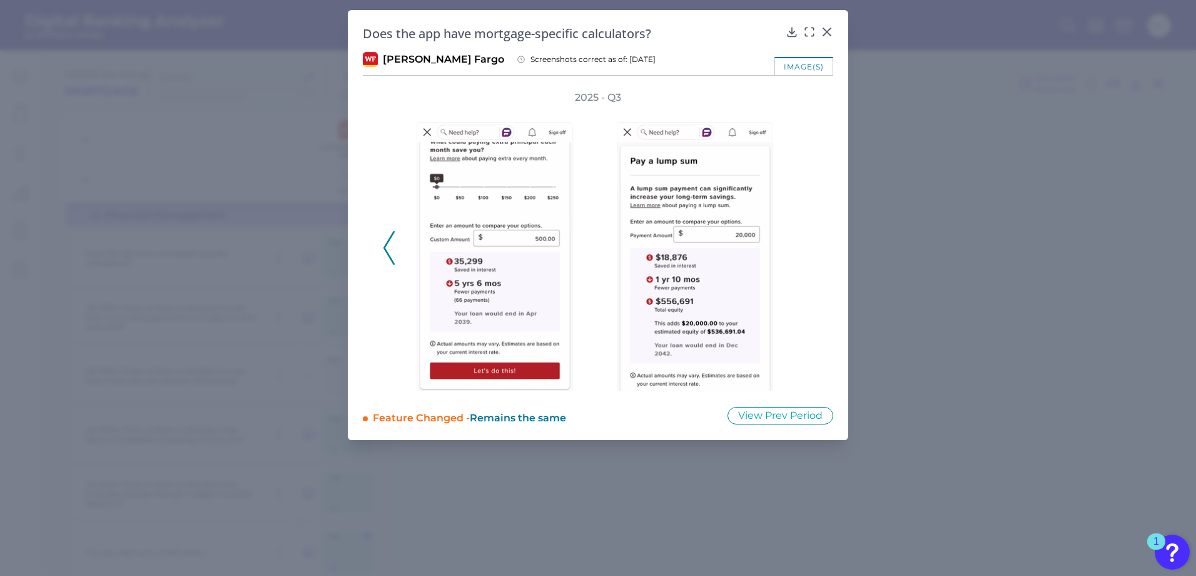
click at [808, 251] on div "2025 - Q3" at bounding box center [598, 241] width 430 height 300
click at [392, 246] on icon at bounding box center [388, 248] width 11 height 34
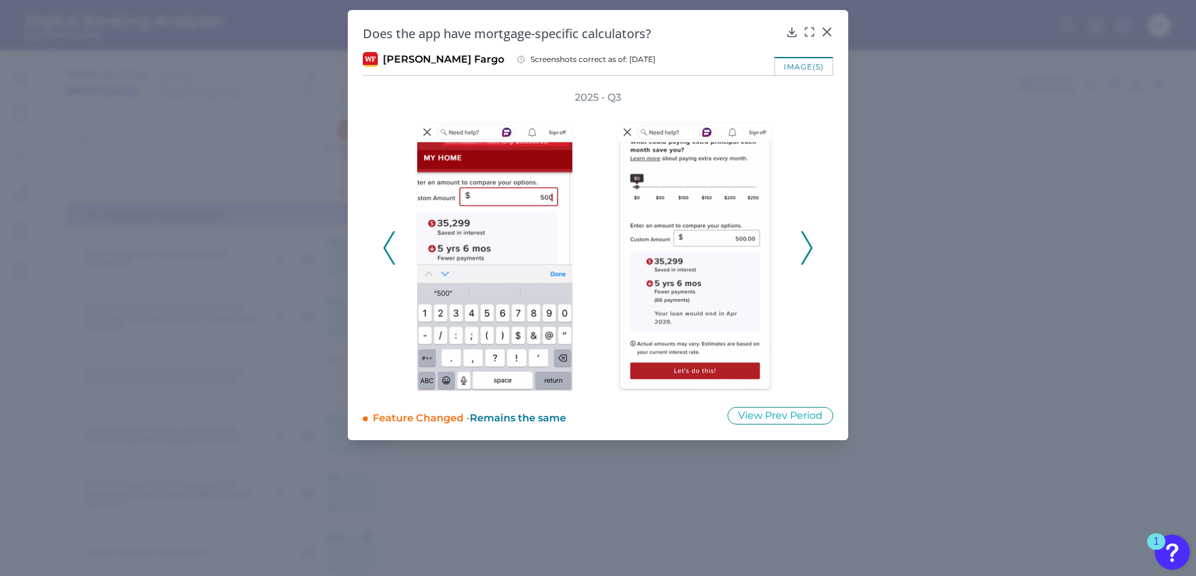
click at [811, 248] on polyline at bounding box center [806, 247] width 9 height 32
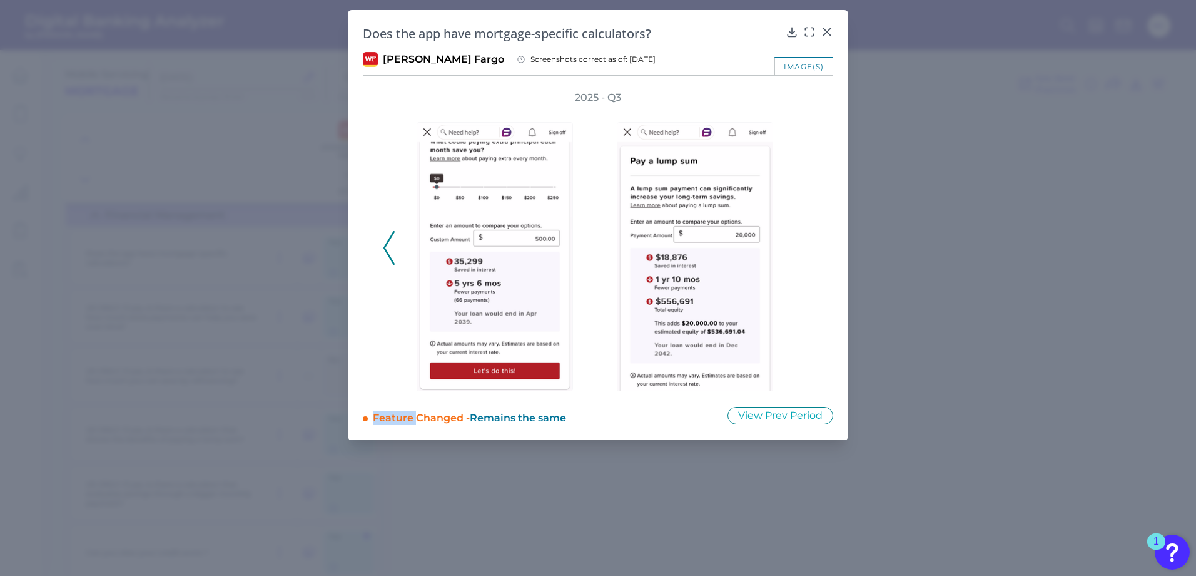
click at [811, 248] on div "2025 - Q3" at bounding box center [598, 241] width 430 height 300
click at [825, 33] on icon at bounding box center [827, 32] width 13 height 13
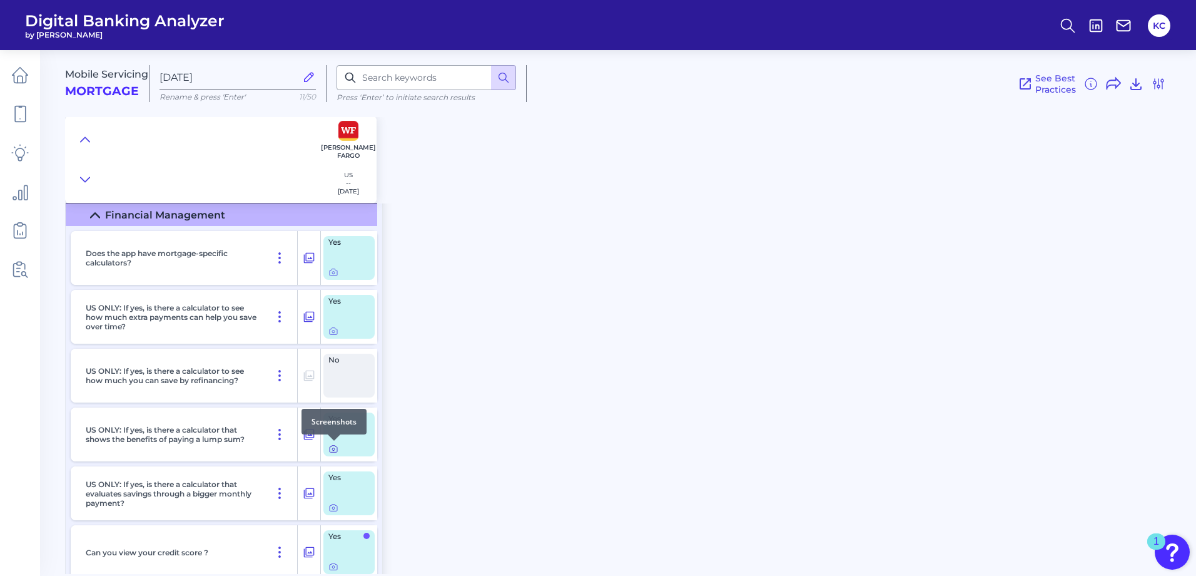
click at [333, 448] on icon at bounding box center [333, 449] width 3 height 3
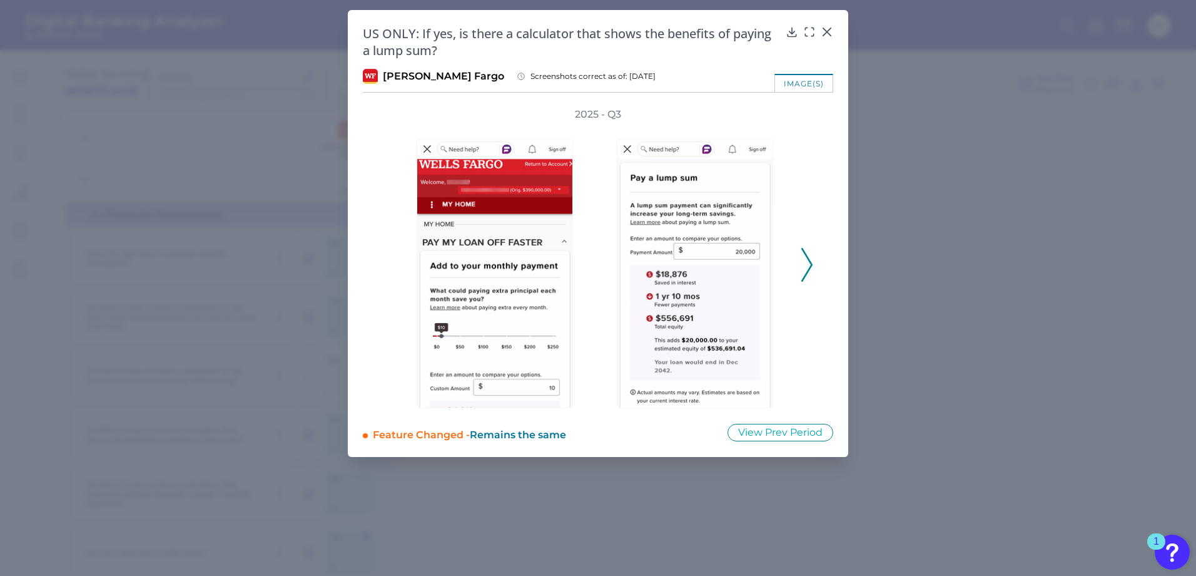
click at [812, 271] on icon at bounding box center [806, 265] width 11 height 34
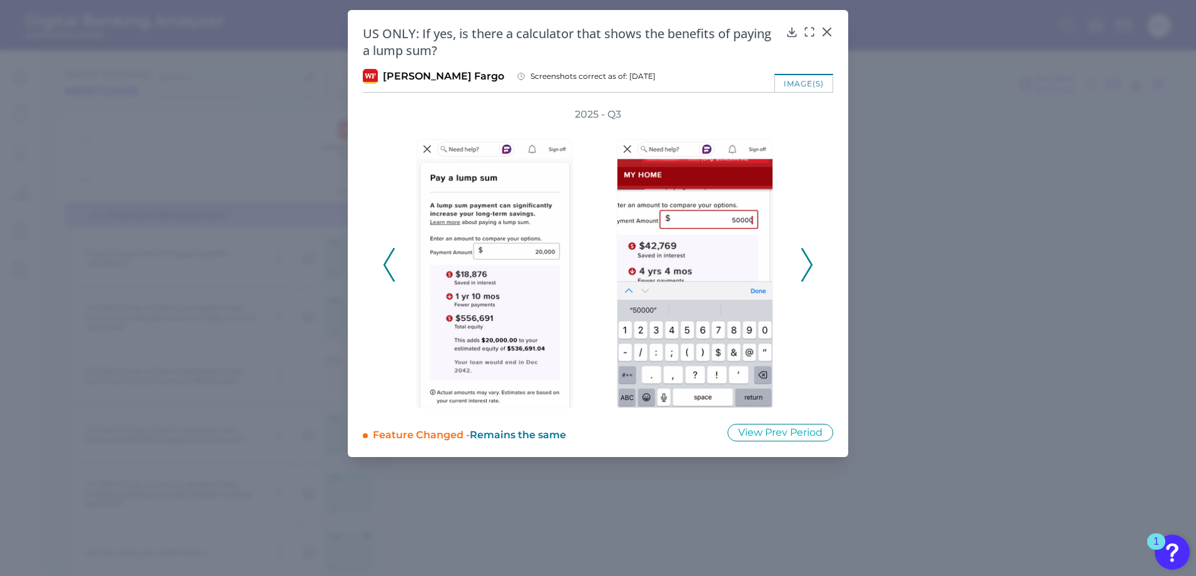
click at [393, 268] on icon at bounding box center [388, 265] width 11 height 34
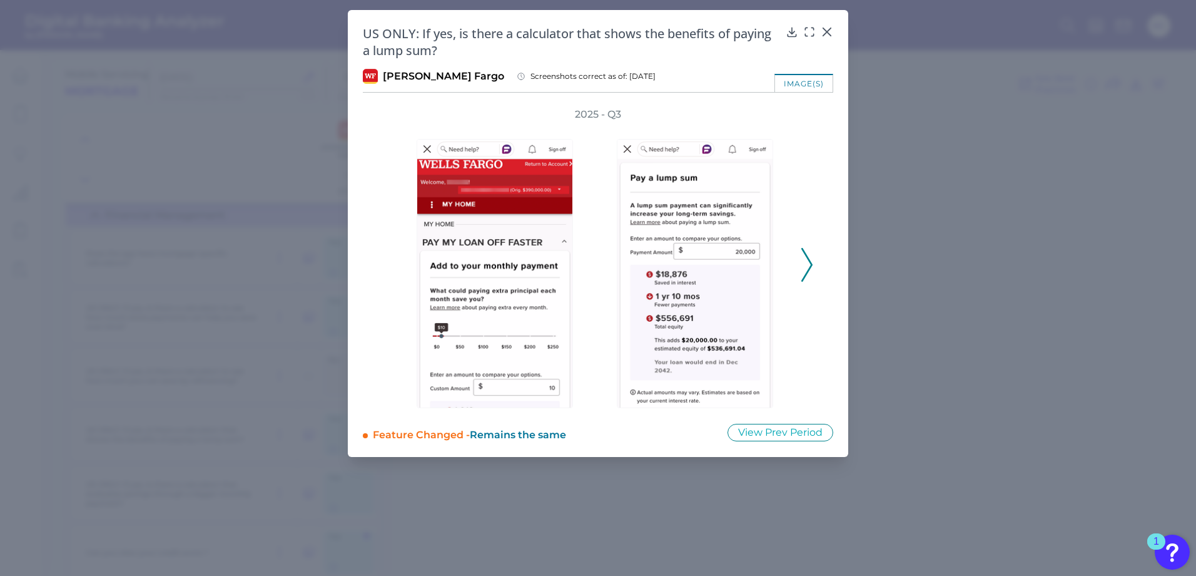
click at [809, 268] on icon at bounding box center [806, 265] width 11 height 34
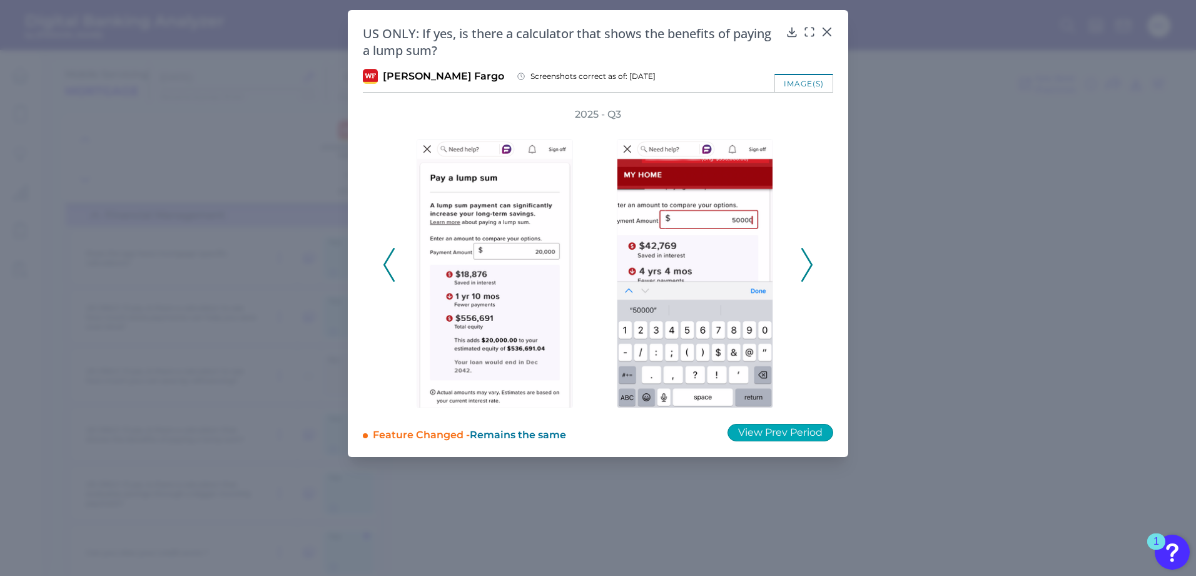
click at [762, 434] on button "View Prev Period" at bounding box center [781, 432] width 106 height 18
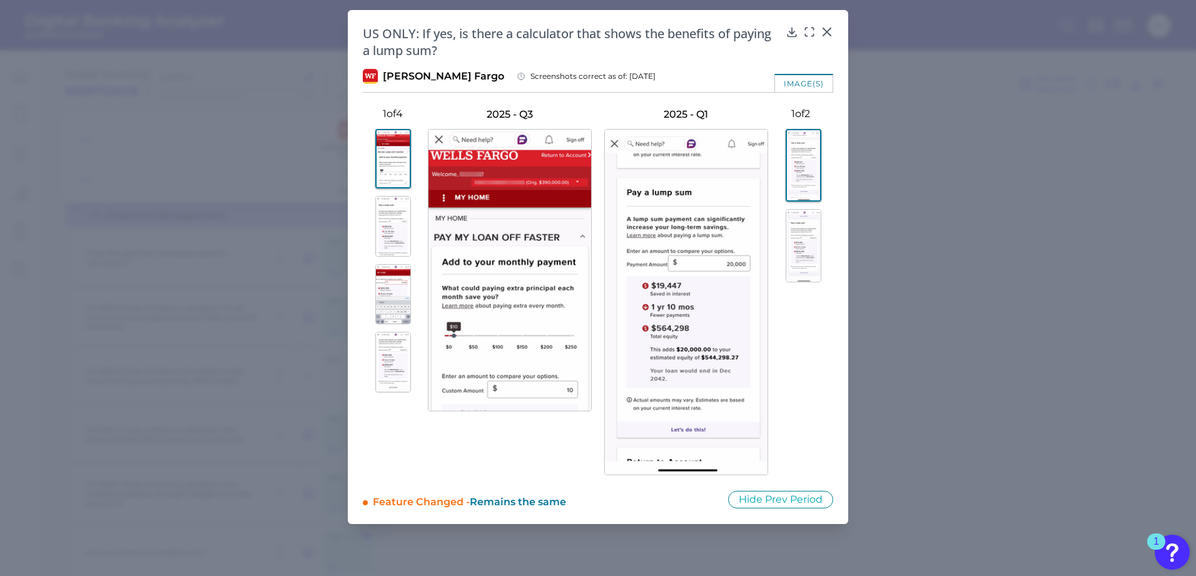
click at [386, 221] on img at bounding box center [393, 226] width 36 height 61
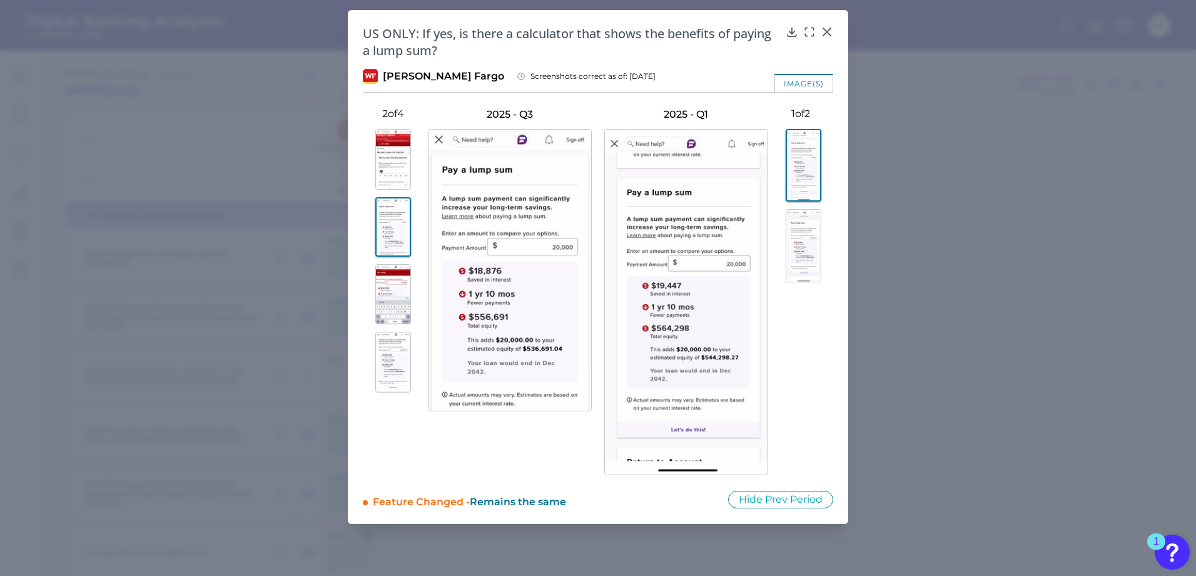
click at [384, 299] on img at bounding box center [393, 294] width 36 height 61
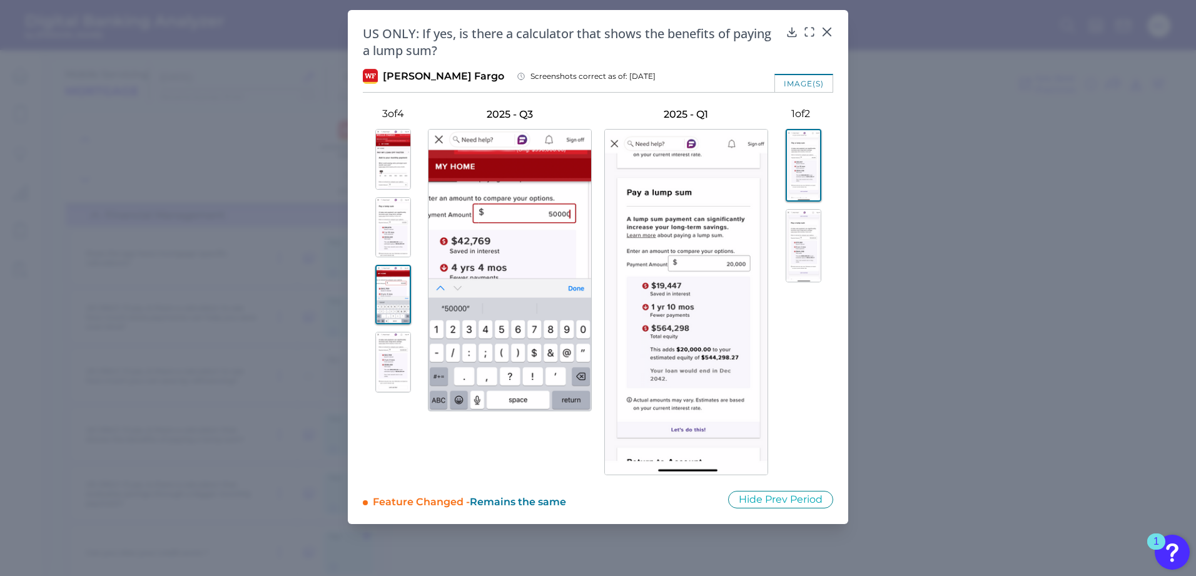
click at [369, 351] on button at bounding box center [393, 362] width 60 height 61
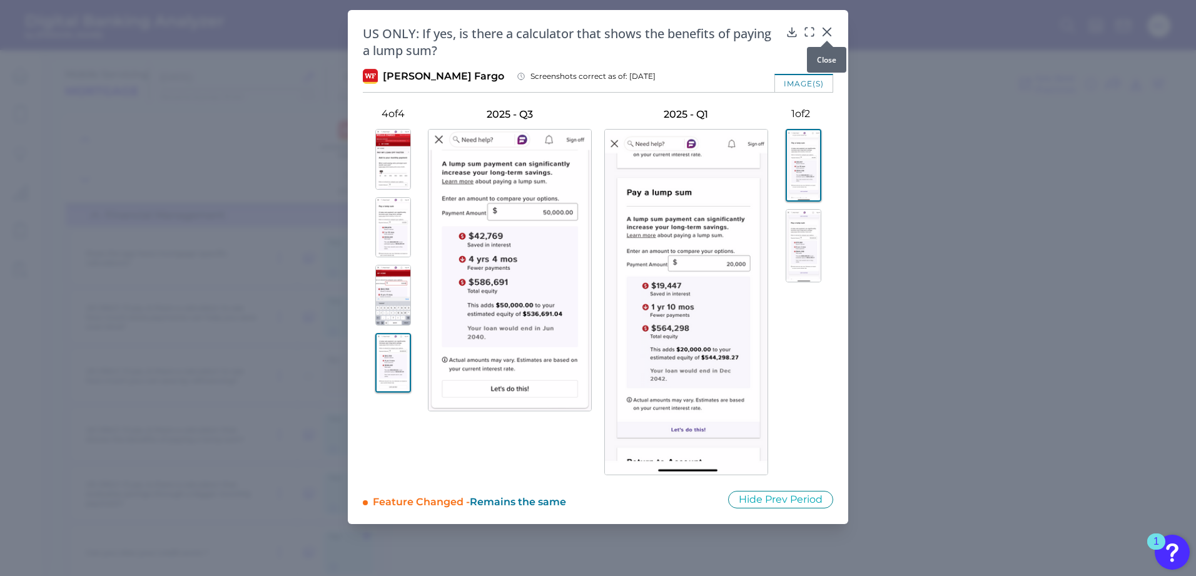
click at [828, 30] on icon at bounding box center [827, 32] width 8 height 8
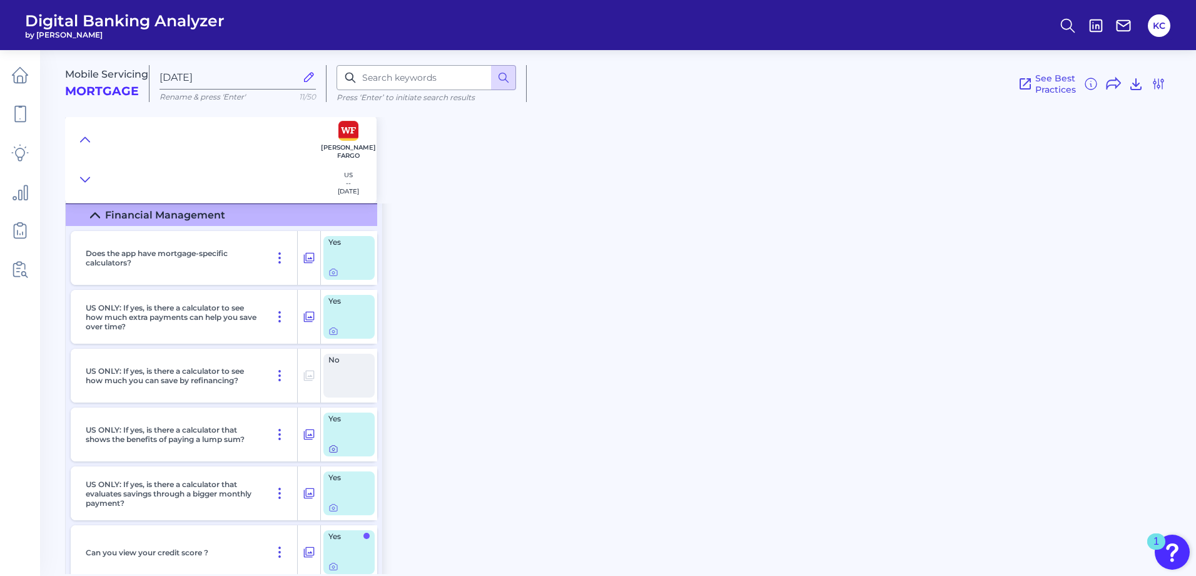
click at [332, 453] on div "Yes" at bounding box center [348, 434] width 51 height 44
click at [332, 450] on icon at bounding box center [333, 449] width 10 height 10
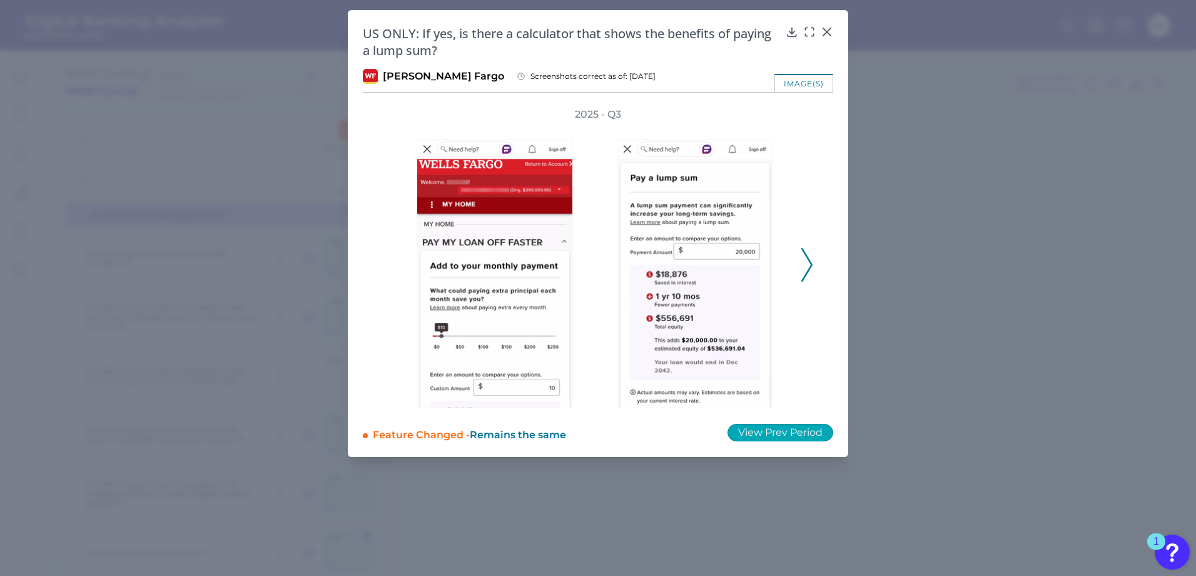
click at [751, 432] on button "View Prev Period" at bounding box center [781, 432] width 106 height 18
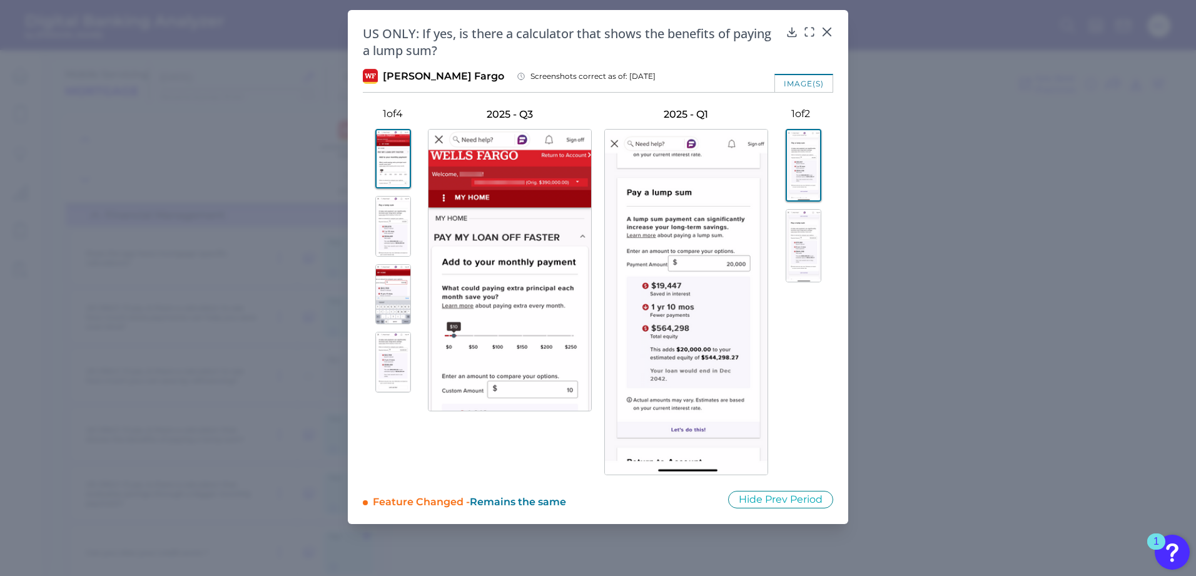
click at [806, 239] on img at bounding box center [804, 246] width 36 height 74
click at [806, 239] on img at bounding box center [804, 246] width 36 height 73
click at [825, 158] on button at bounding box center [800, 166] width 65 height 74
click at [809, 161] on img at bounding box center [804, 165] width 36 height 73
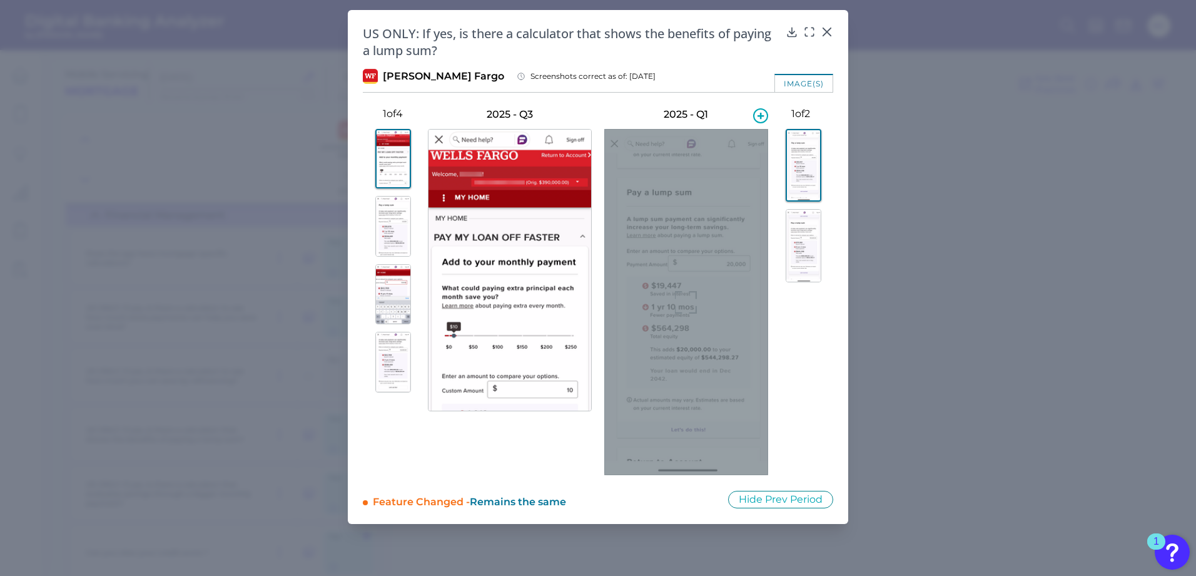
click at [702, 285] on div at bounding box center [686, 302] width 164 height 346
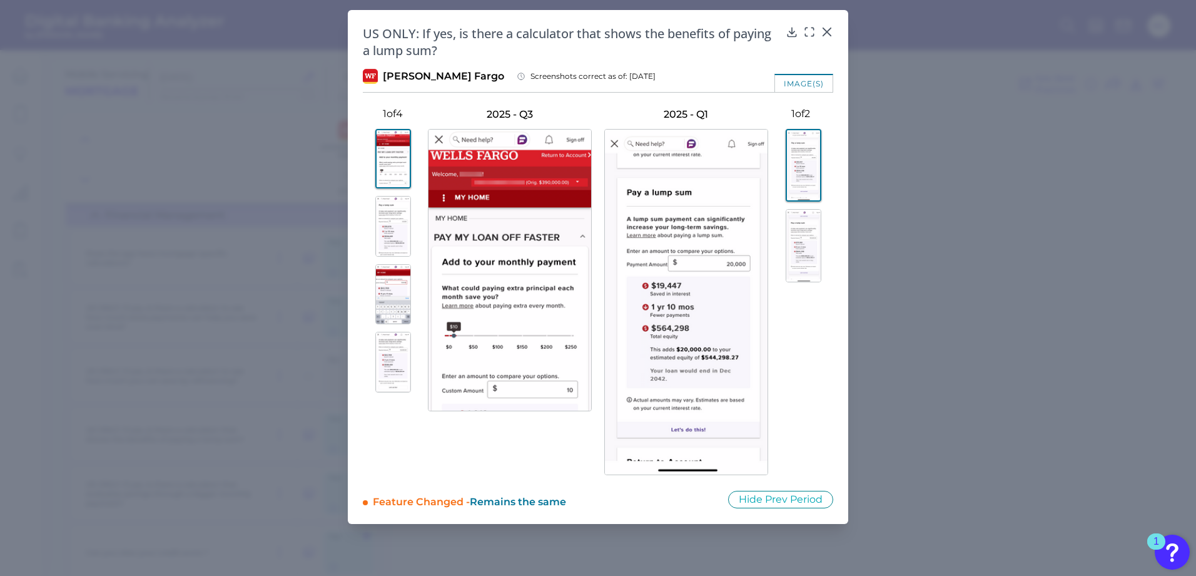
click at [816, 226] on img at bounding box center [804, 246] width 36 height 74
click at [811, 168] on img at bounding box center [804, 166] width 36 height 74
click at [803, 240] on img at bounding box center [804, 246] width 36 height 74
click at [808, 176] on img at bounding box center [804, 166] width 36 height 74
click at [399, 172] on img at bounding box center [393, 158] width 36 height 59
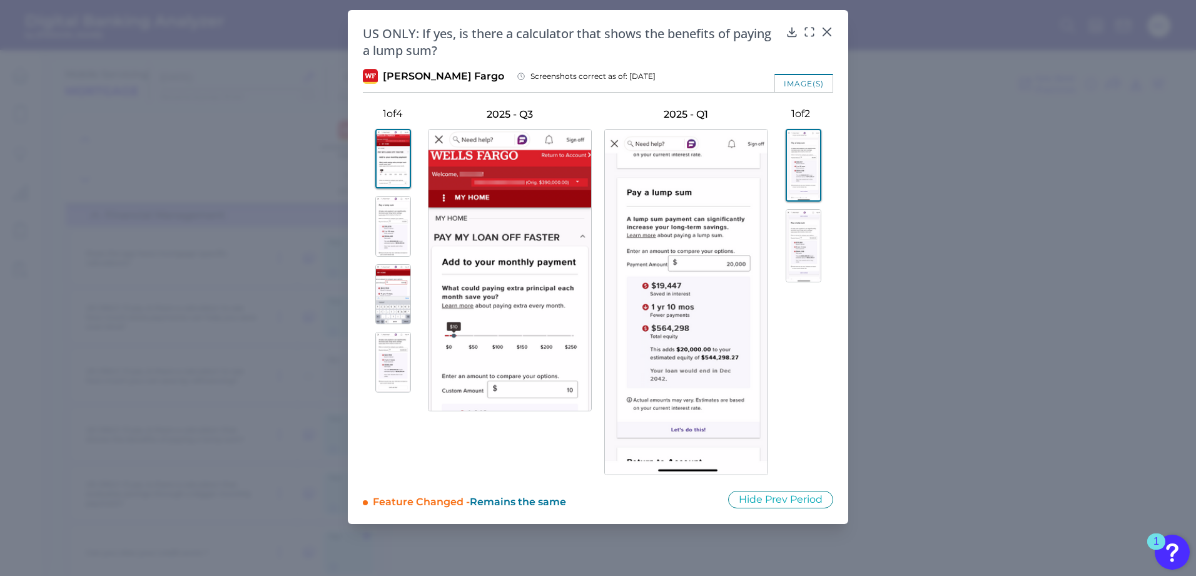
click at [396, 212] on img at bounding box center [393, 226] width 36 height 61
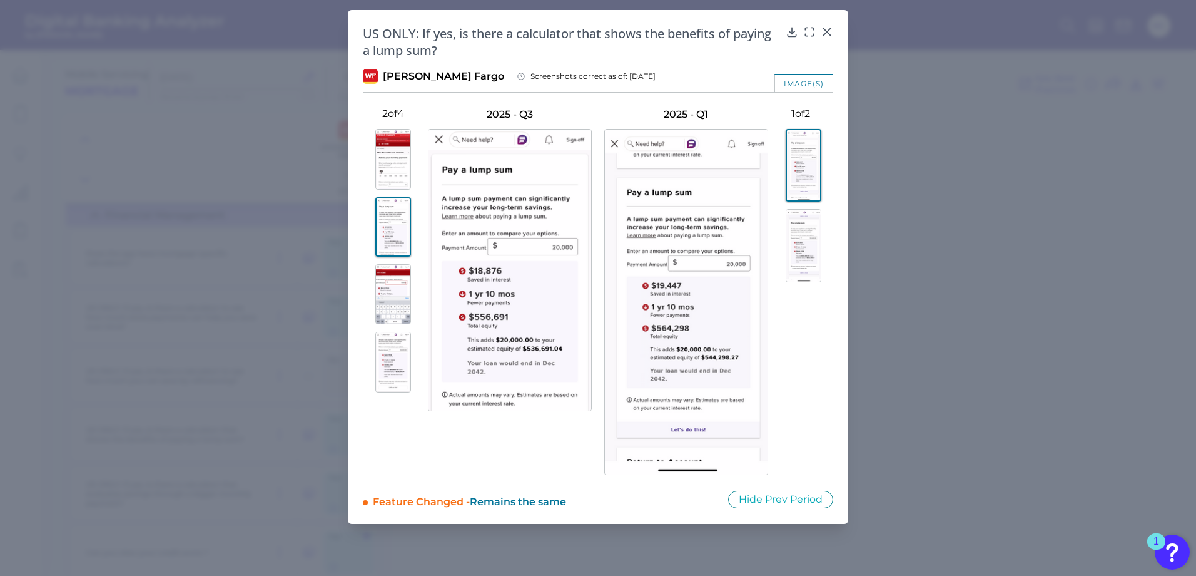
click at [393, 295] on img at bounding box center [393, 294] width 36 height 61
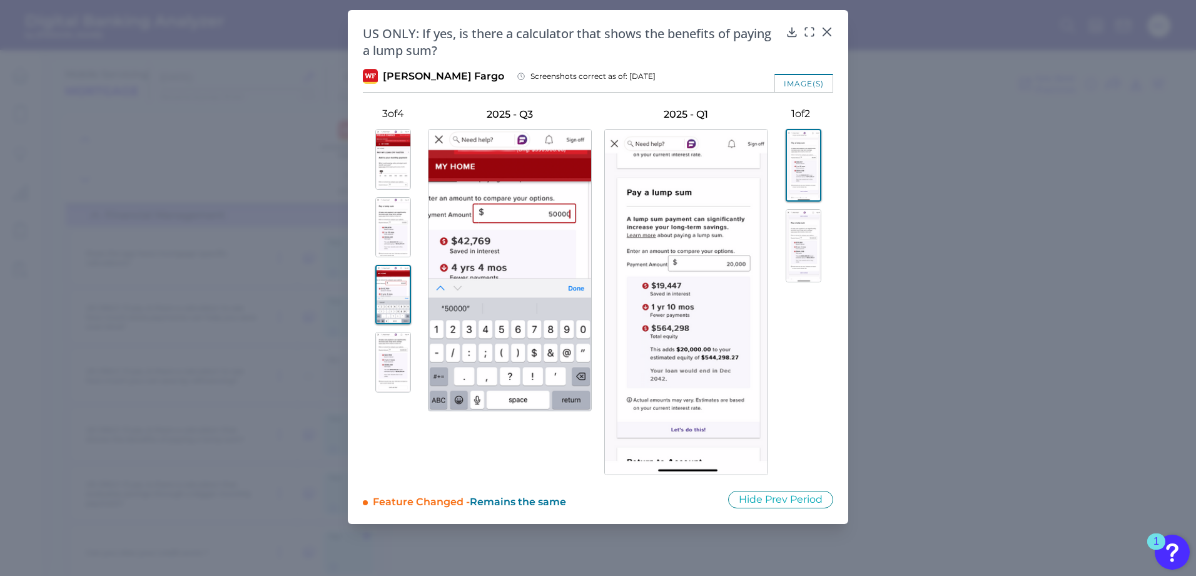
click at [383, 368] on img at bounding box center [393, 362] width 36 height 61
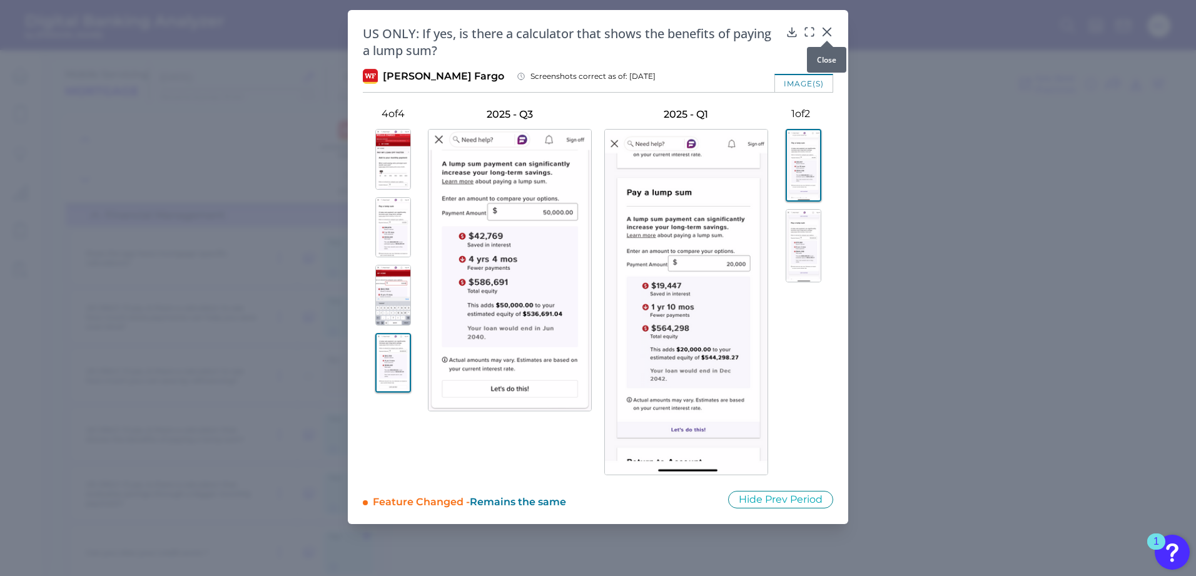
click at [826, 34] on div at bounding box center [827, 40] width 13 height 13
click at [825, 31] on icon at bounding box center [827, 32] width 8 height 8
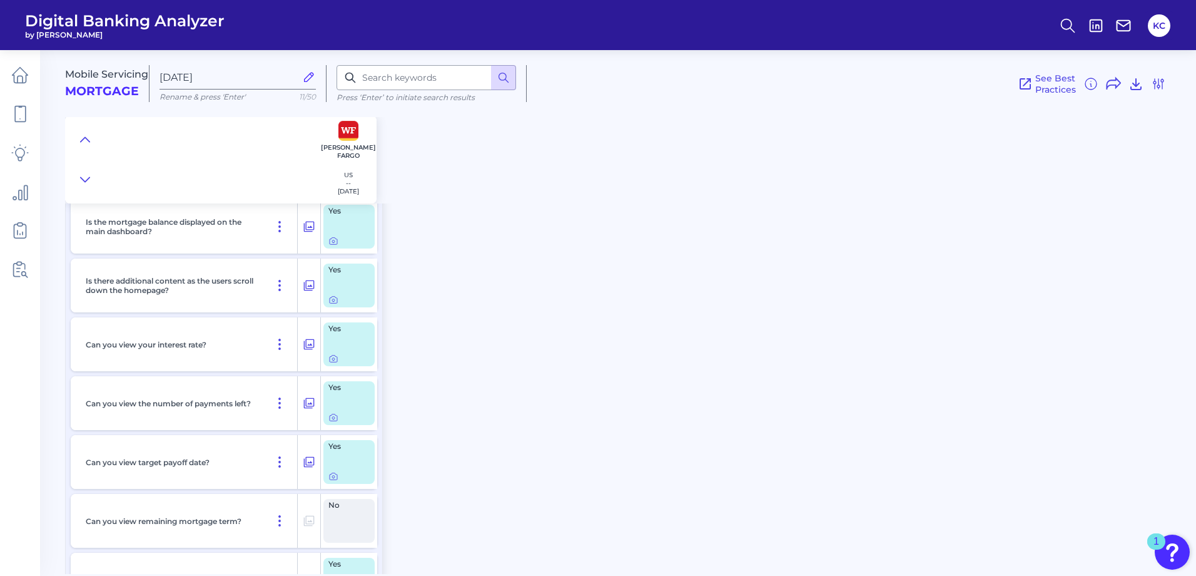
scroll to position [626, 0]
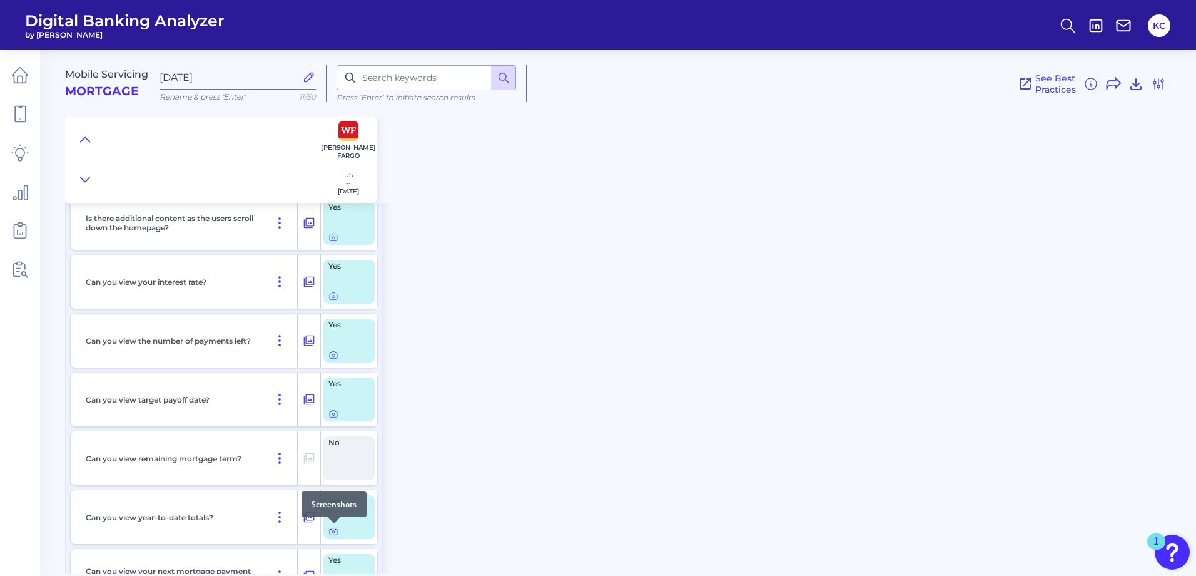
click at [333, 530] on icon at bounding box center [333, 531] width 3 height 3
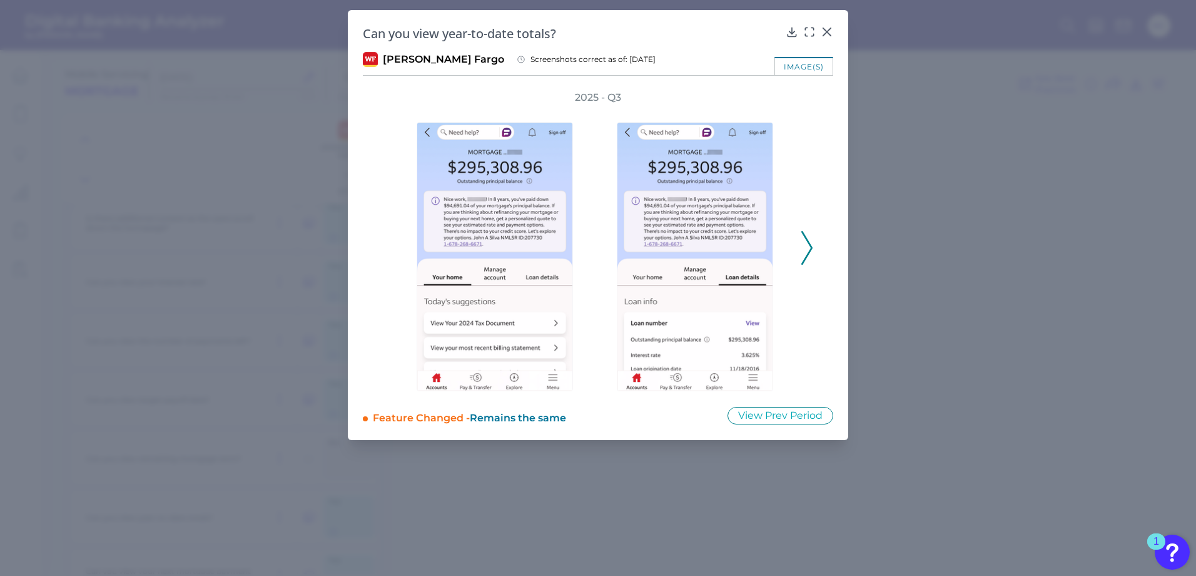
click at [804, 248] on icon at bounding box center [806, 248] width 11 height 34
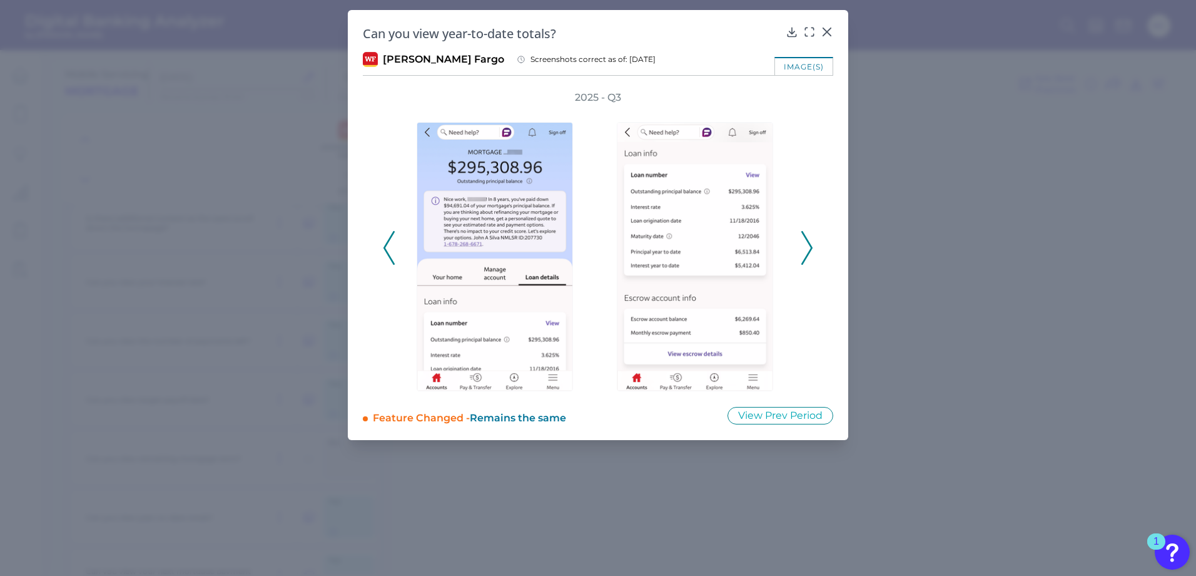
click at [807, 246] on icon at bounding box center [806, 248] width 11 height 34
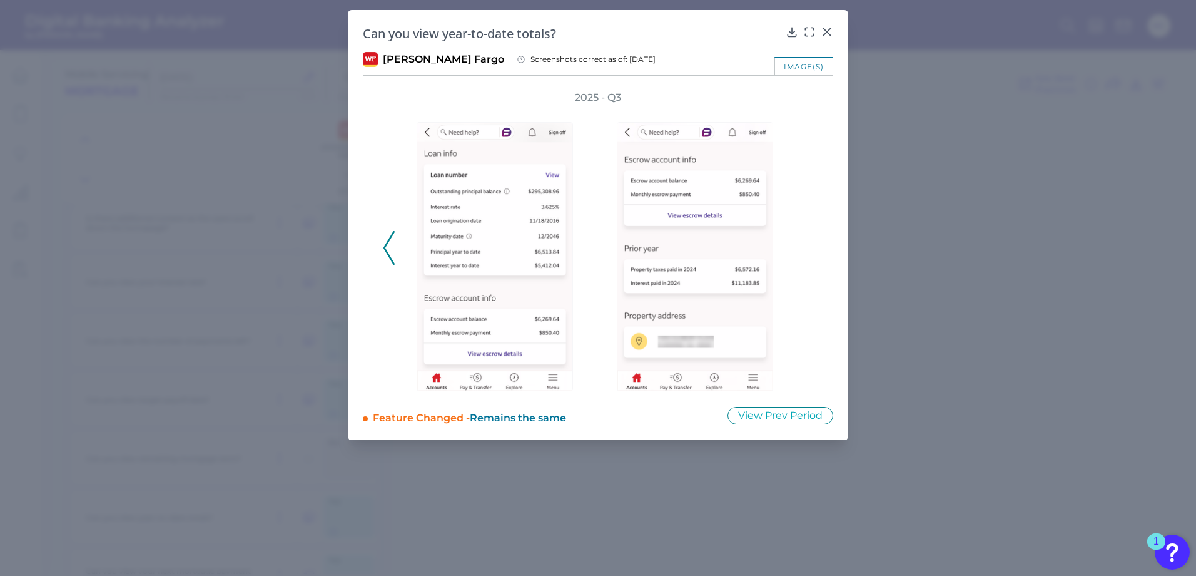
drag, startPoint x: 833, startPoint y: 26, endPoint x: 823, endPoint y: 29, distance: 10.5
click at [824, 28] on div "Can you view year-to-date totals? [PERSON_NAME] Fargo Screenshots correct as of…" at bounding box center [598, 225] width 500 height 430
click at [827, 29] on icon at bounding box center [827, 32] width 13 height 13
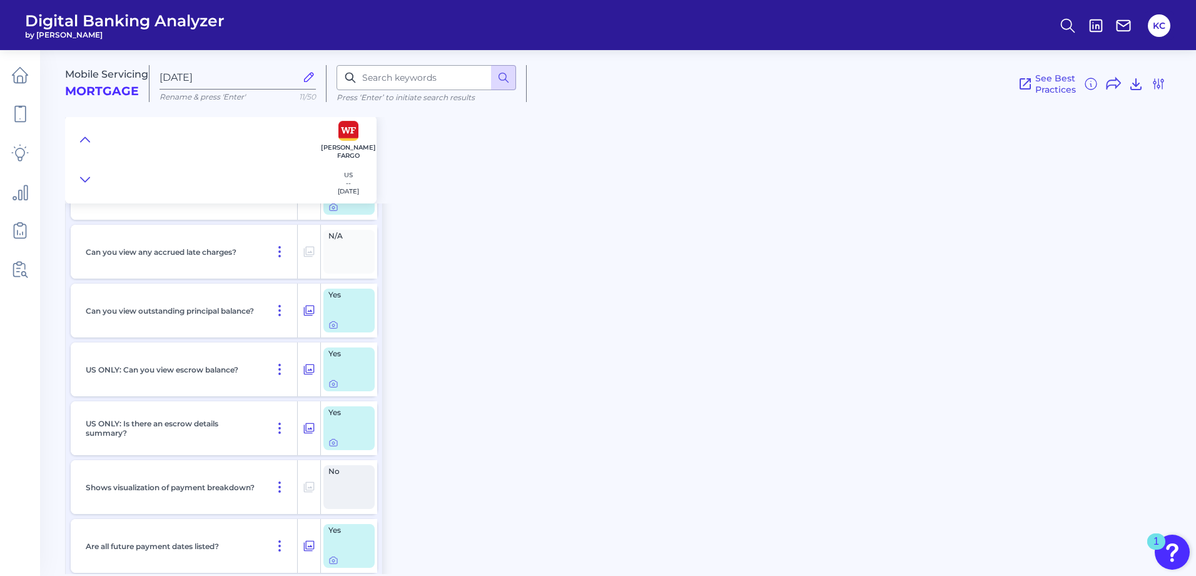
scroll to position [1189, 0]
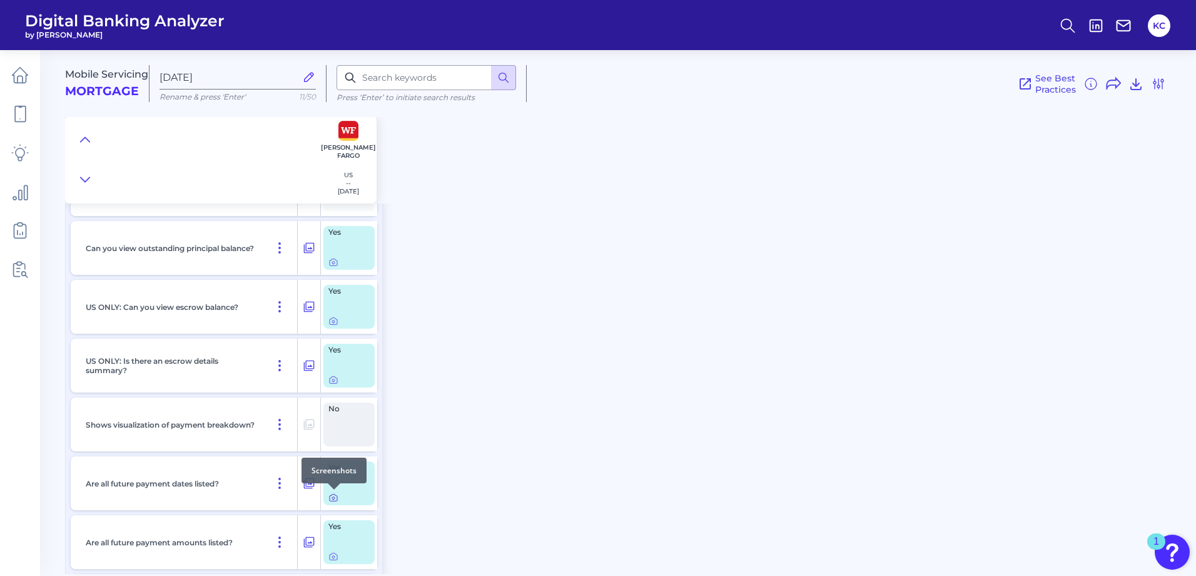
click at [335, 494] on div at bounding box center [334, 489] width 13 height 13
click at [335, 493] on div at bounding box center [334, 489] width 13 height 13
click at [335, 495] on icon at bounding box center [333, 497] width 10 height 10
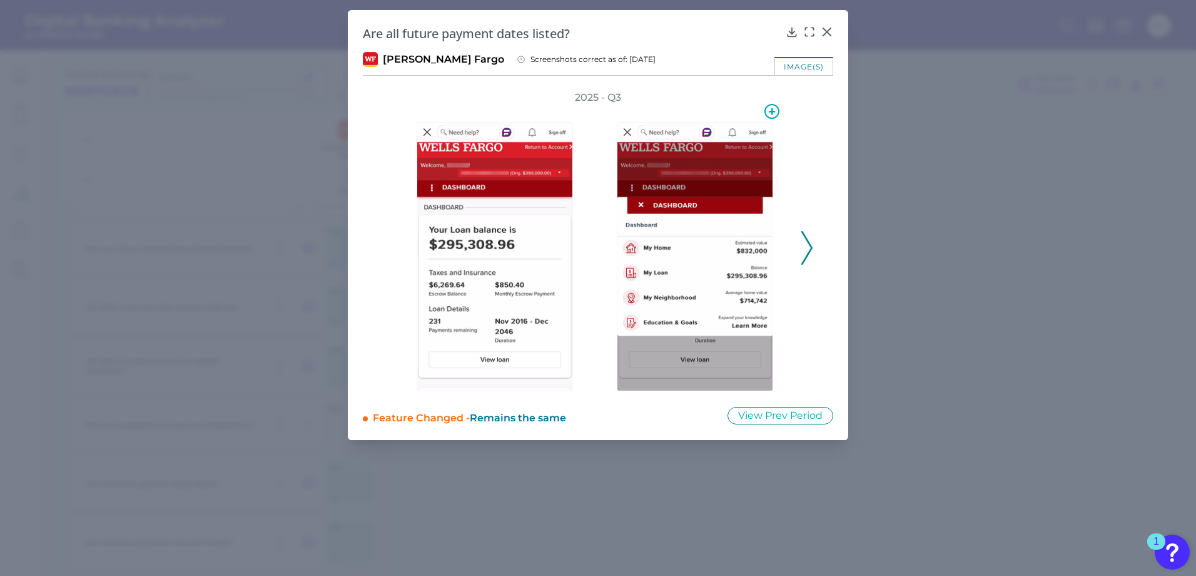
click at [709, 264] on img at bounding box center [695, 256] width 156 height 269
click at [801, 253] on button at bounding box center [807, 248] width 13 height 34
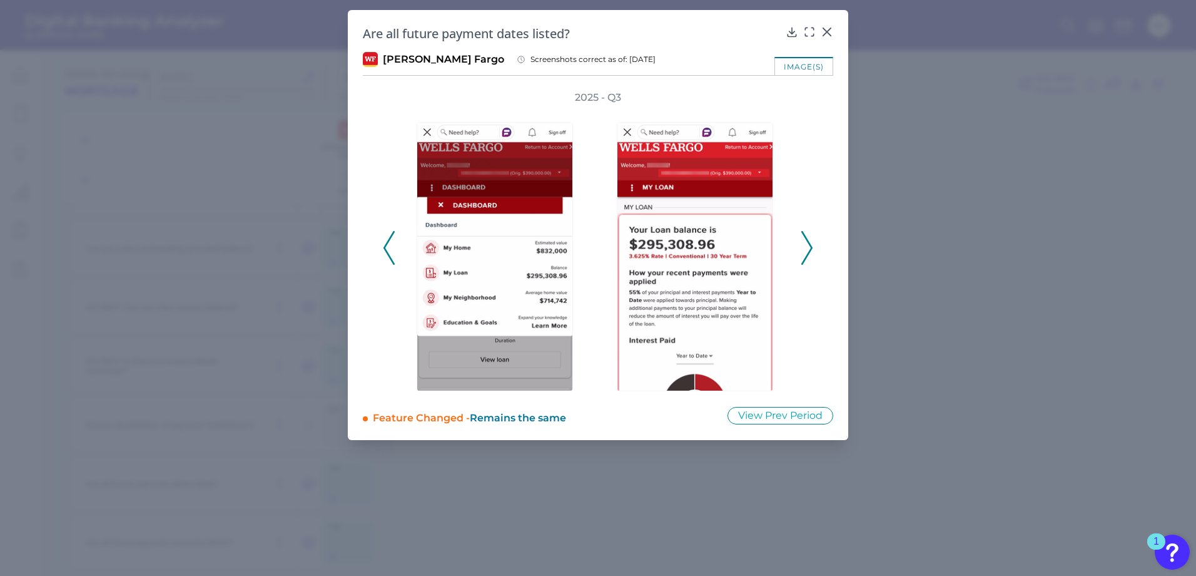
click at [804, 253] on icon at bounding box center [806, 248] width 11 height 34
click at [802, 248] on icon at bounding box center [806, 248] width 11 height 34
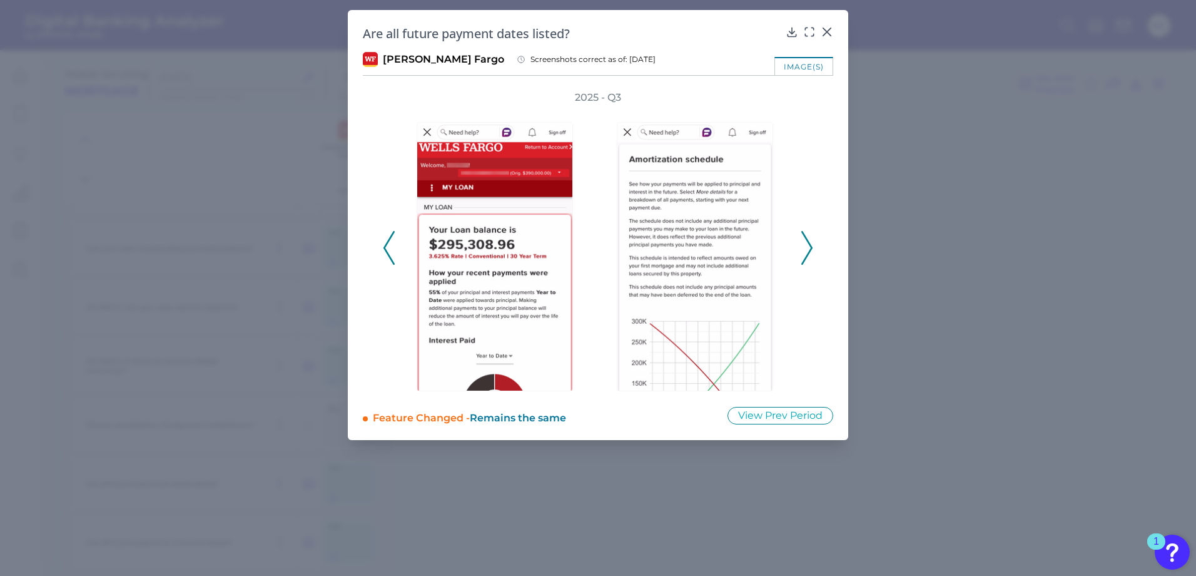
click at [405, 255] on div at bounding box center [498, 247] width 188 height 287
click at [390, 256] on polyline at bounding box center [388, 247] width 9 height 32
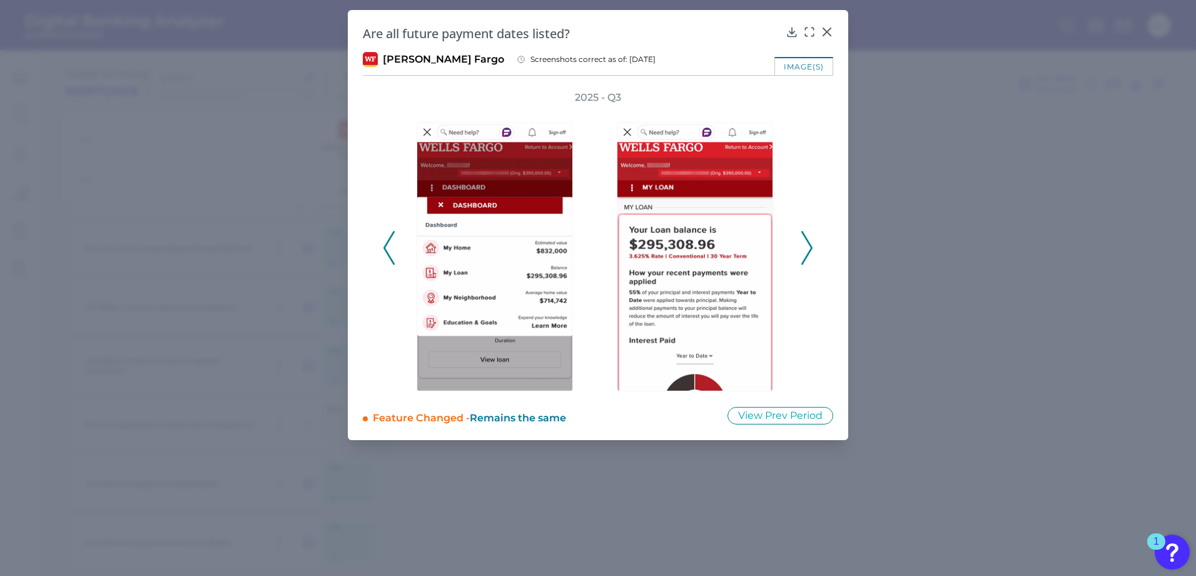
click at [801, 240] on button at bounding box center [807, 248] width 13 height 34
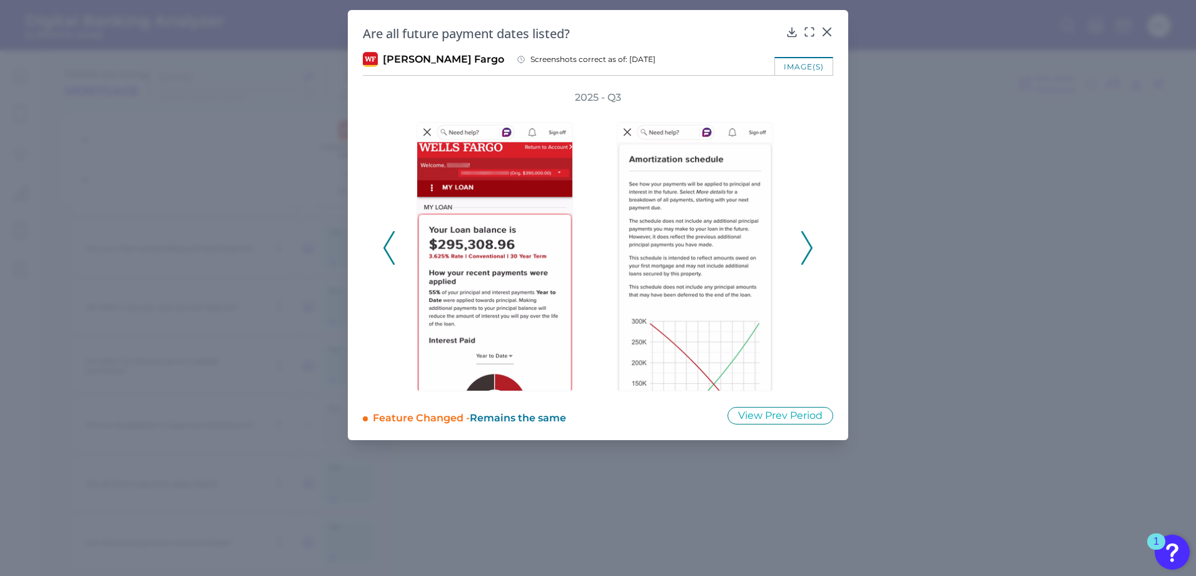
click at [802, 238] on icon at bounding box center [806, 248] width 11 height 34
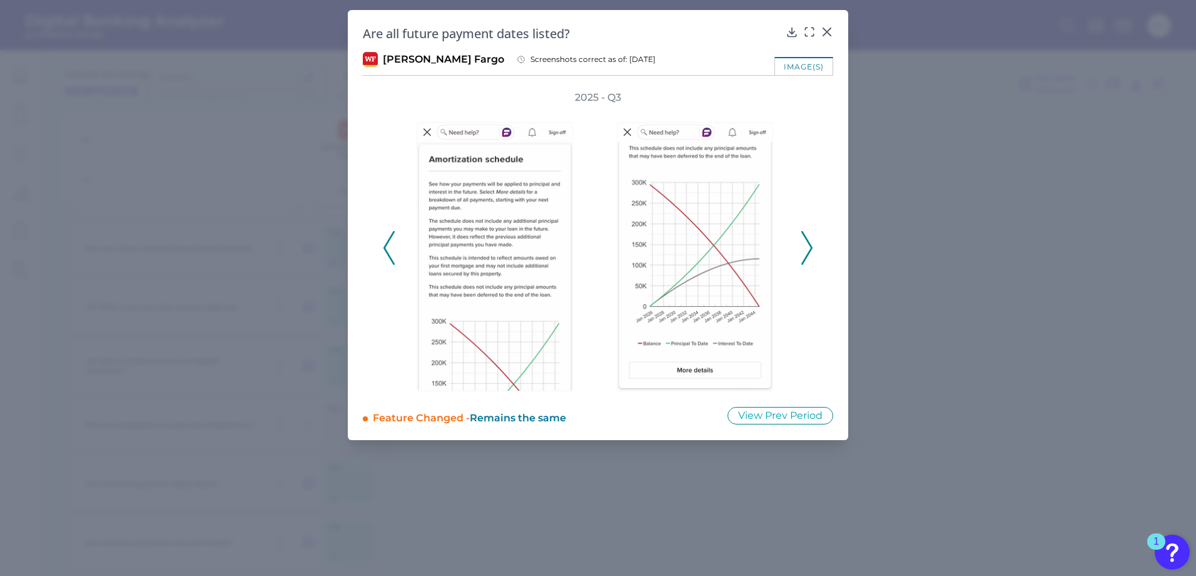
click at [808, 236] on icon at bounding box center [806, 248] width 11 height 34
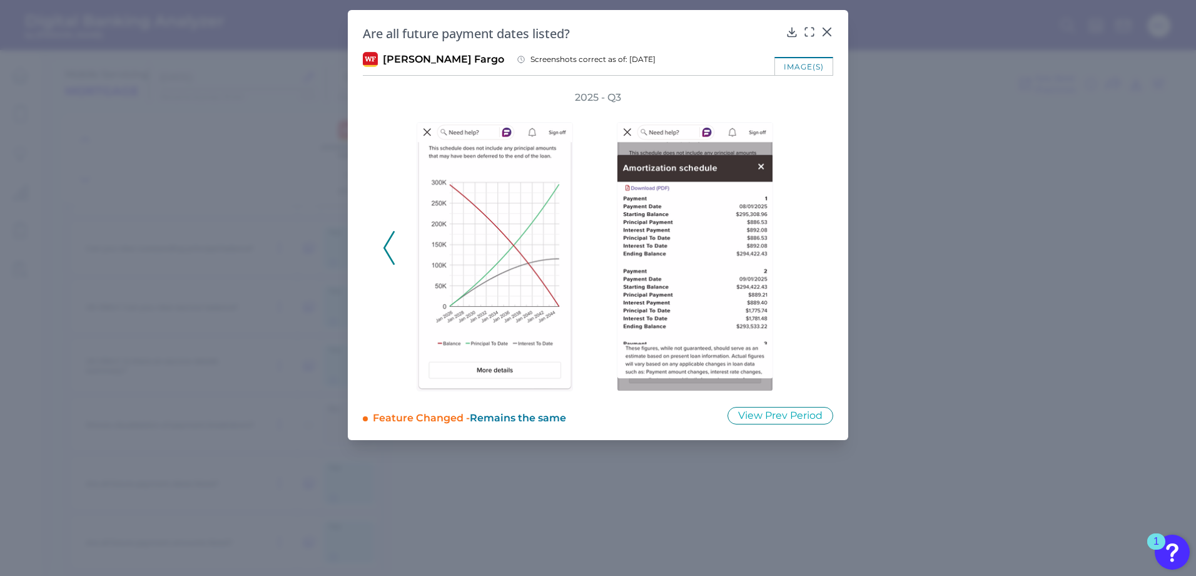
click at [808, 236] on div "2025 - Q3" at bounding box center [598, 241] width 430 height 300
click at [786, 418] on button "View Prev Period" at bounding box center [781, 416] width 106 height 18
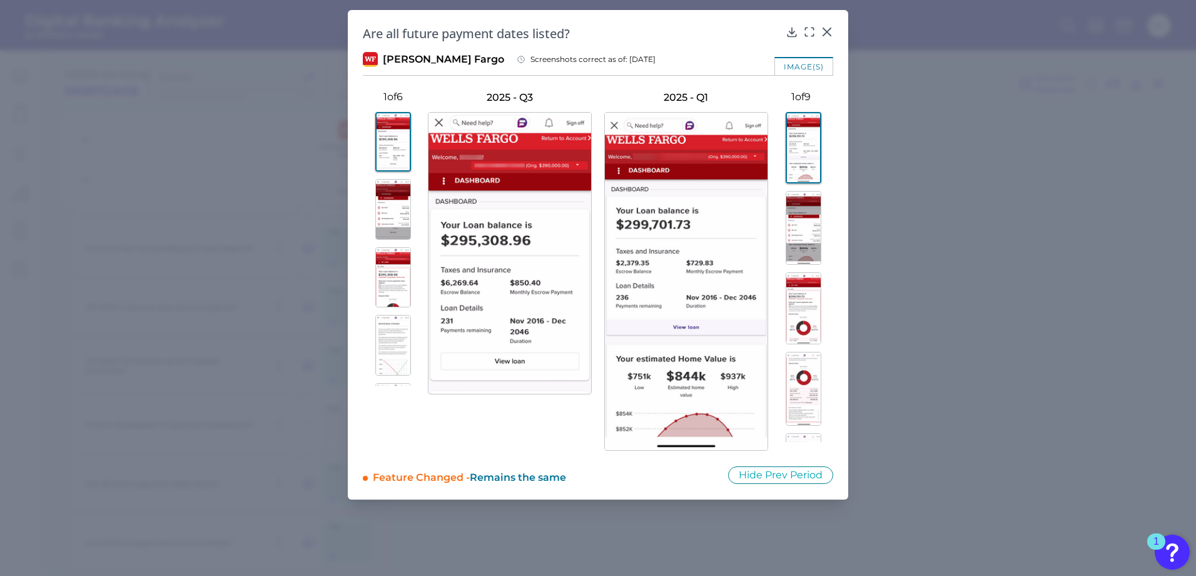
click at [808, 221] on img at bounding box center [804, 228] width 36 height 74
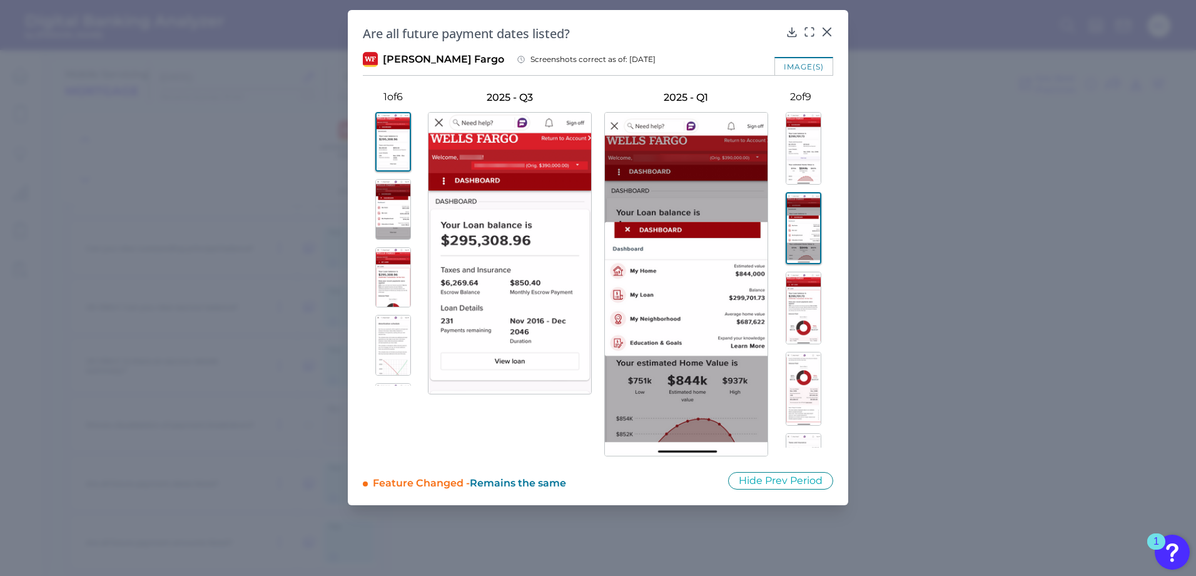
click at [797, 325] on img at bounding box center [804, 307] width 36 height 73
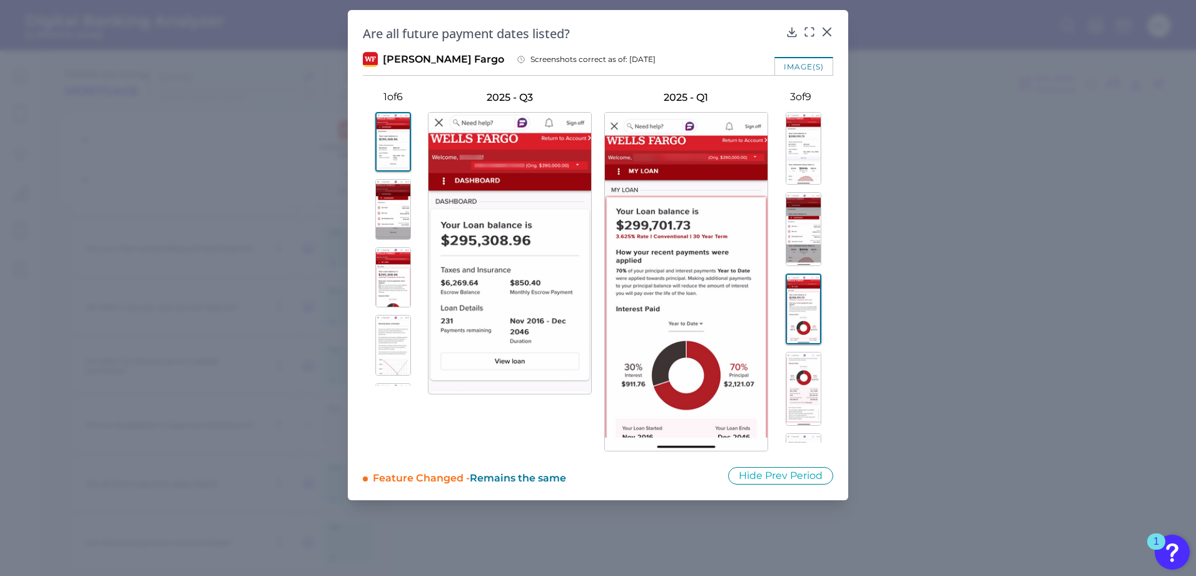
click at [806, 398] on img at bounding box center [804, 389] width 36 height 74
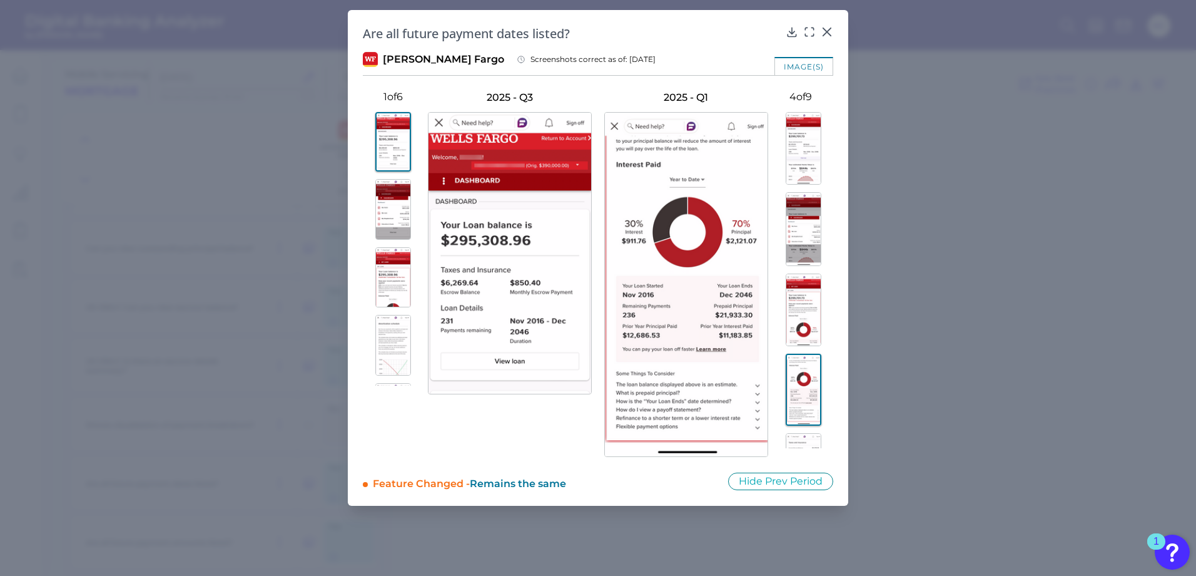
click at [806, 385] on img at bounding box center [804, 389] width 36 height 73
click at [804, 439] on img at bounding box center [804, 470] width 36 height 74
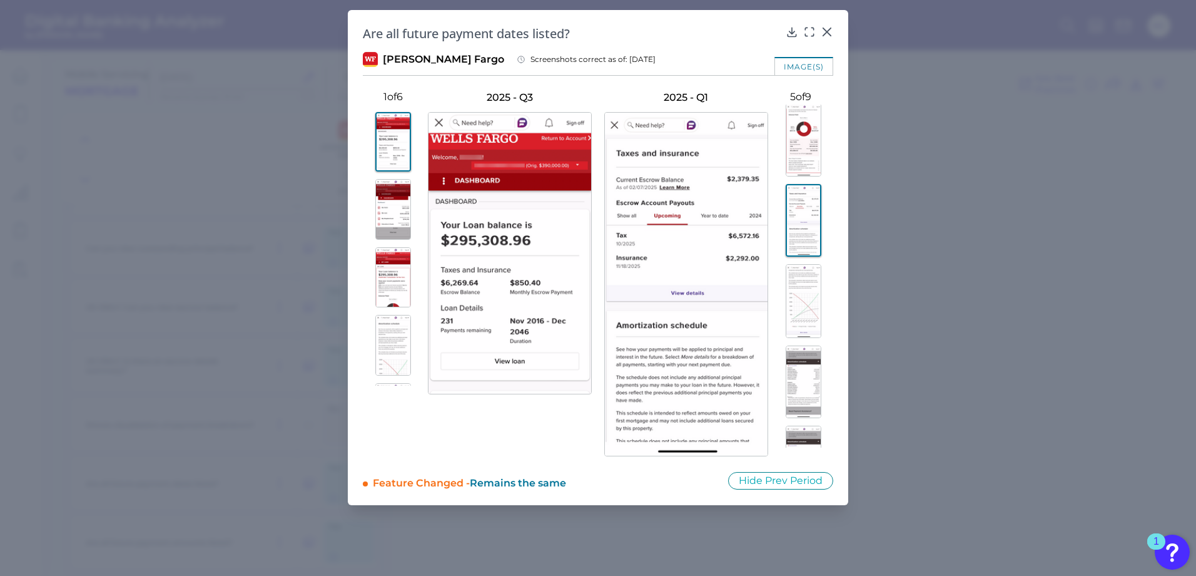
scroll to position [313, 0]
click at [804, 238] on img at bounding box center [804, 238] width 36 height 74
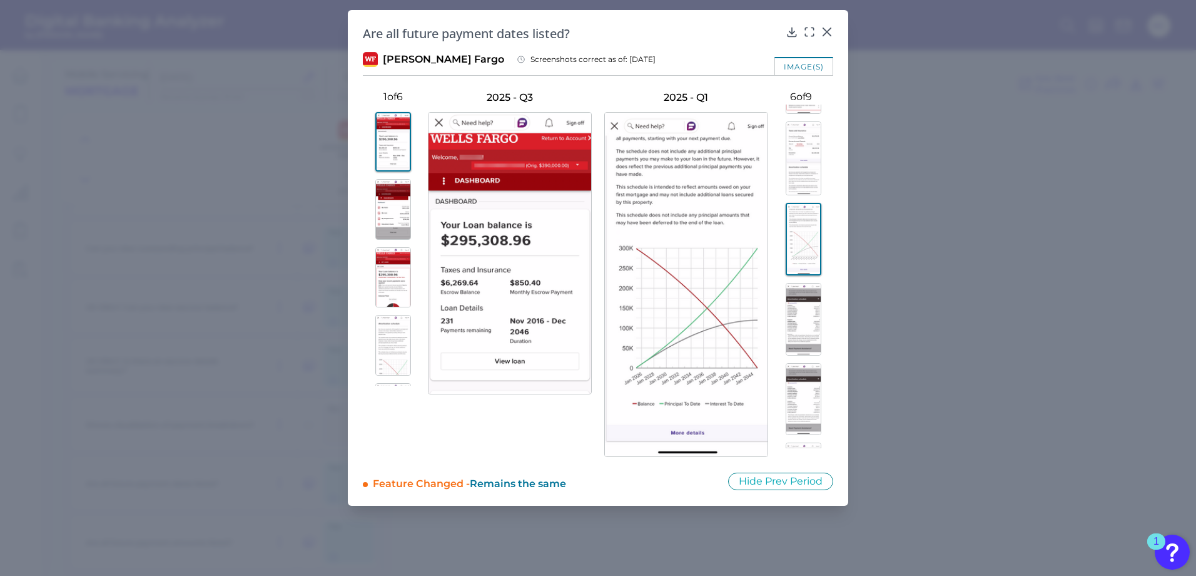
click at [804, 238] on img at bounding box center [804, 239] width 36 height 73
